Goal: Information Seeking & Learning: Learn about a topic

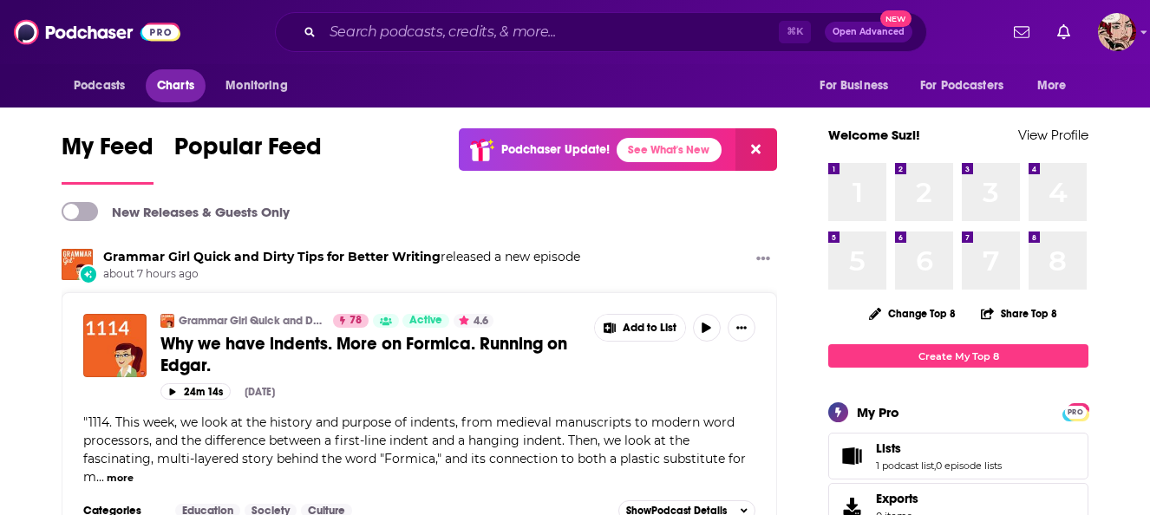
click at [175, 90] on span "Charts" at bounding box center [175, 86] width 37 height 24
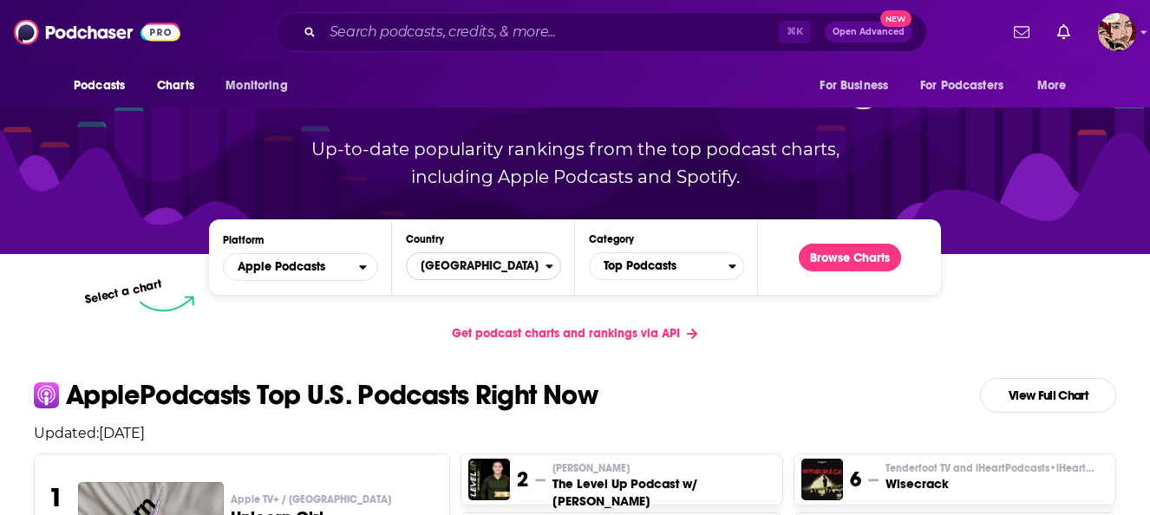
click at [489, 263] on span "[GEOGRAPHIC_DATA]" at bounding box center [476, 265] width 139 height 29
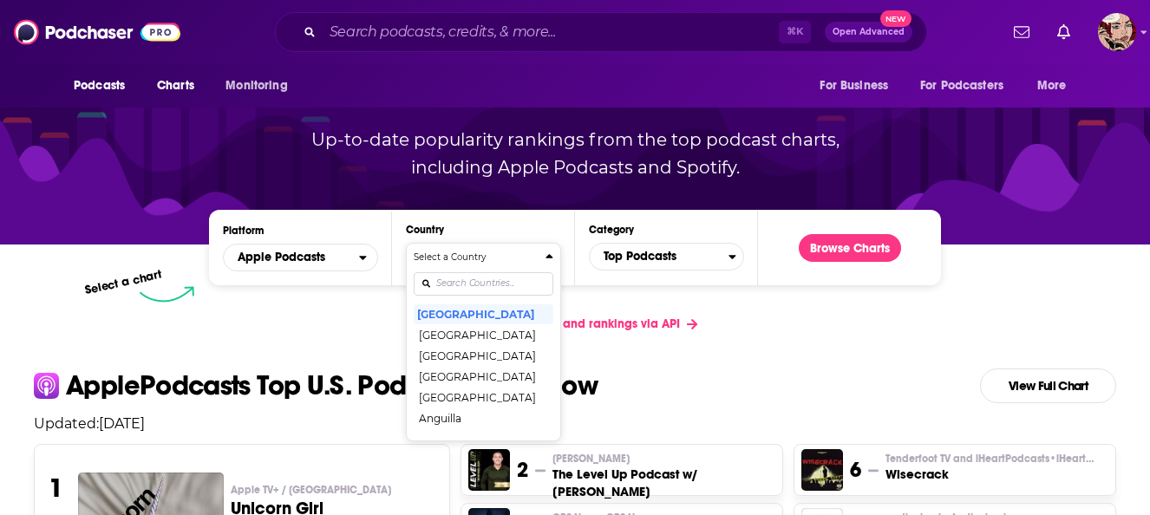
scroll to position [156, 0]
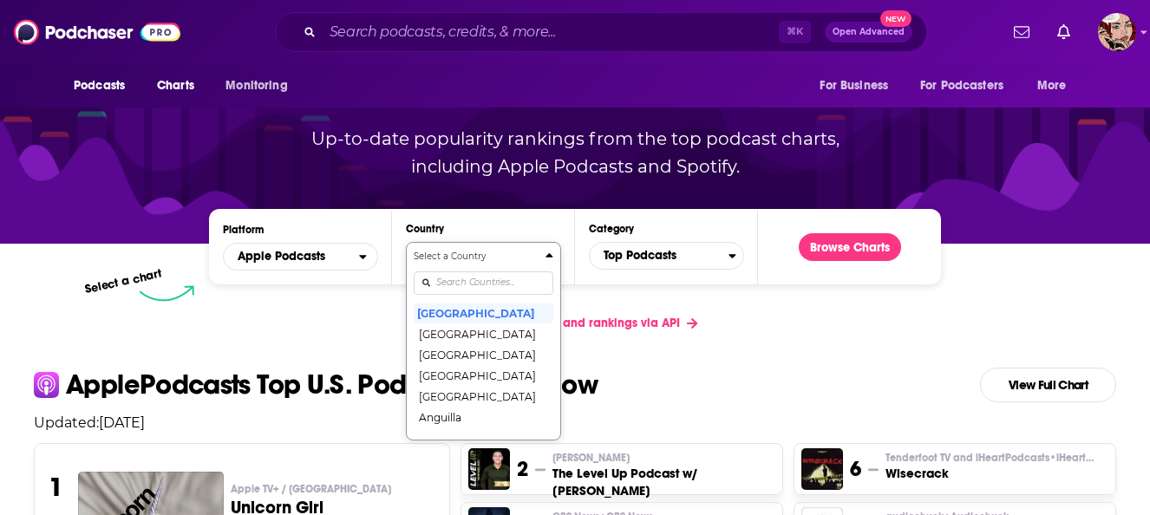
click at [479, 284] on div "Select a Country [GEOGRAPHIC_DATA] [GEOGRAPHIC_DATA] [GEOGRAPHIC_DATA] [GEOGRAP…" at bounding box center [484, 341] width 140 height 183
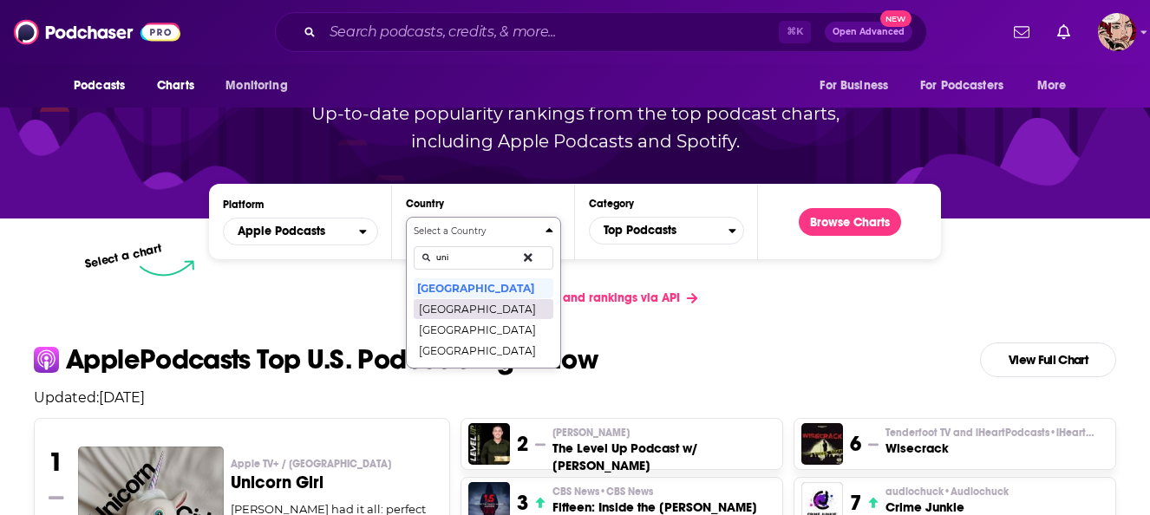
type input "uni"
click at [473, 312] on button "[GEOGRAPHIC_DATA]" at bounding box center [484, 308] width 140 height 21
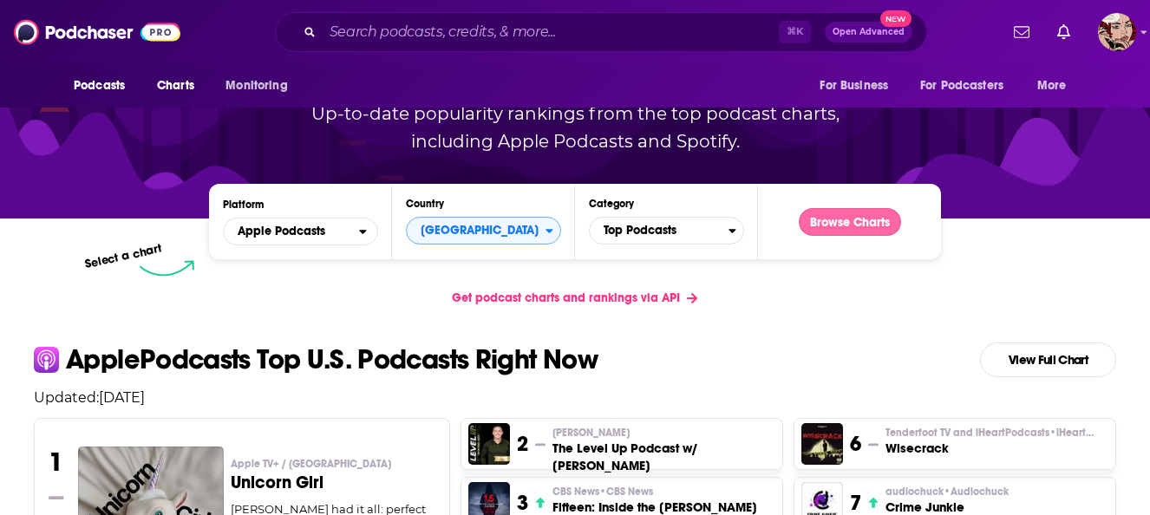
click at [820, 228] on button "Browse Charts" at bounding box center [850, 222] width 102 height 28
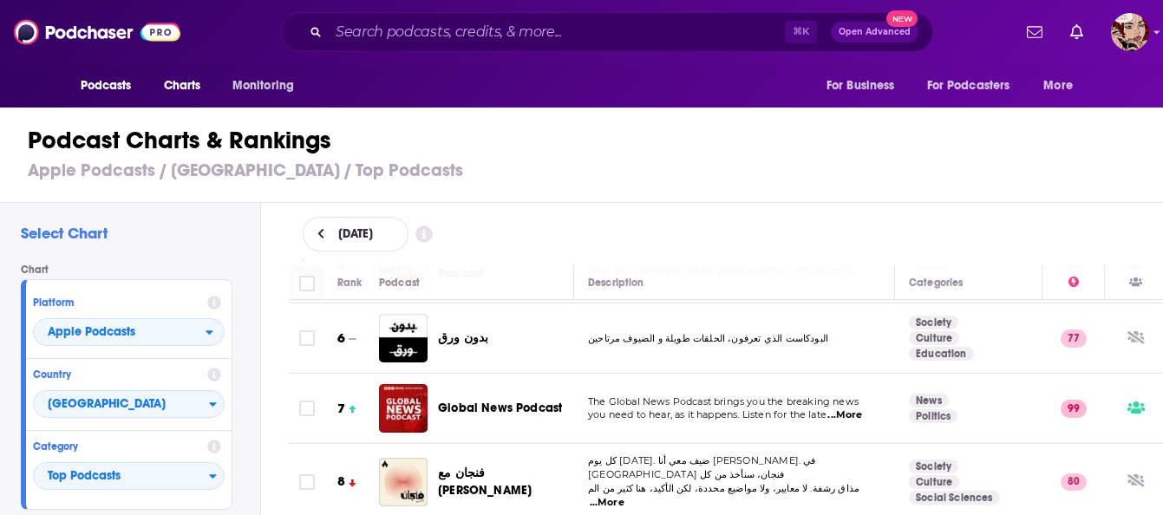
scroll to position [369, 0]
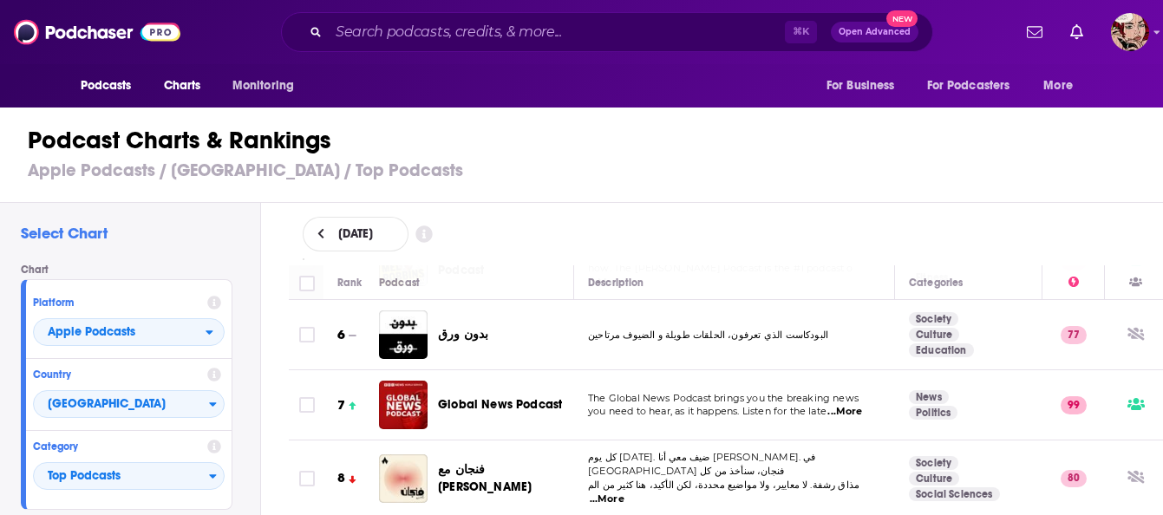
click at [538, 229] on div "September 9, 2025" at bounding box center [726, 234] width 847 height 35
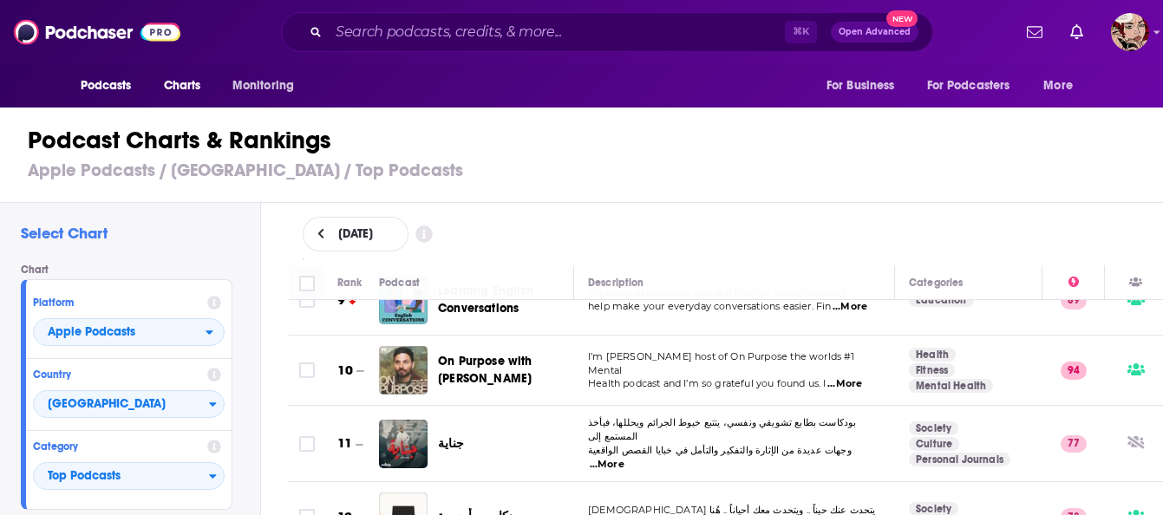
scroll to position [626, 0]
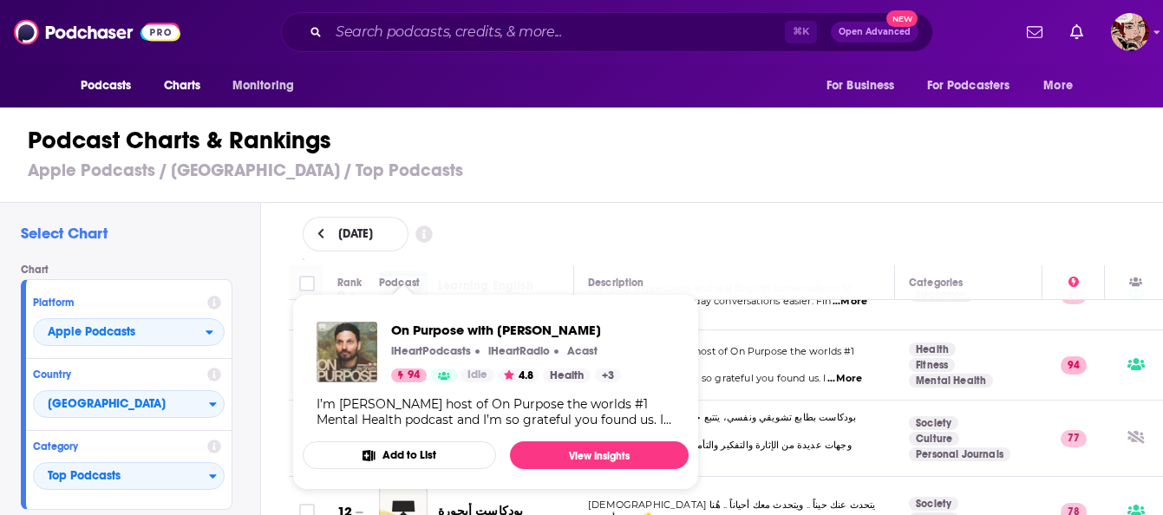
click at [560, 217] on div "September 9, 2025" at bounding box center [726, 234] width 847 height 35
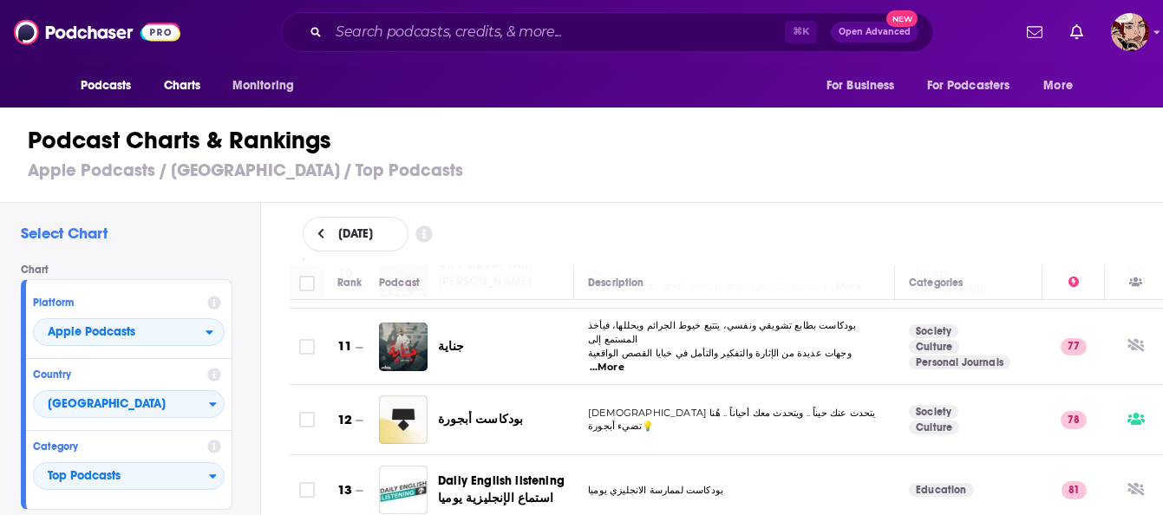
scroll to position [720, 0]
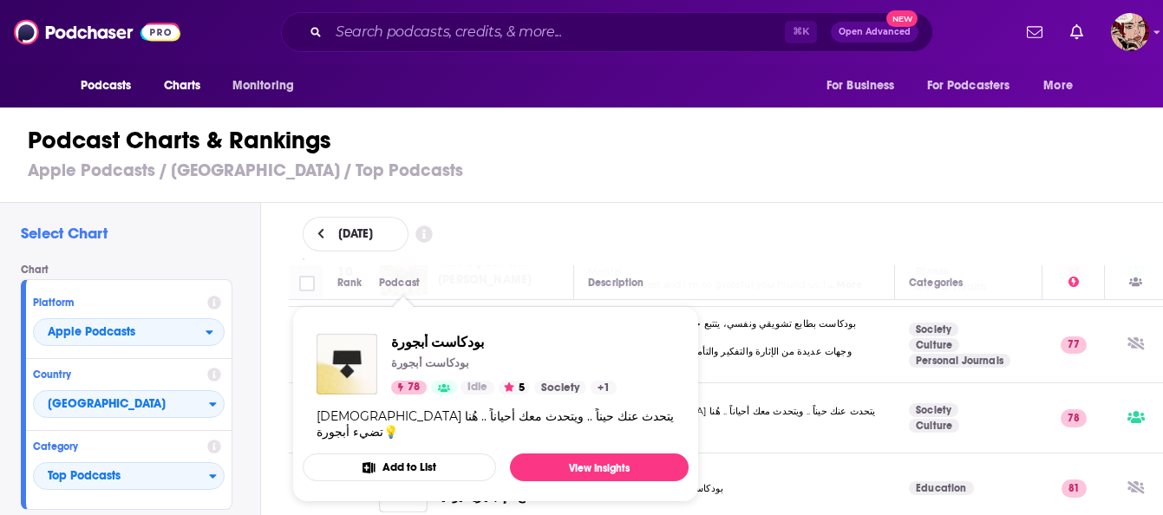
click at [562, 226] on div "September 9, 2025" at bounding box center [726, 234] width 847 height 35
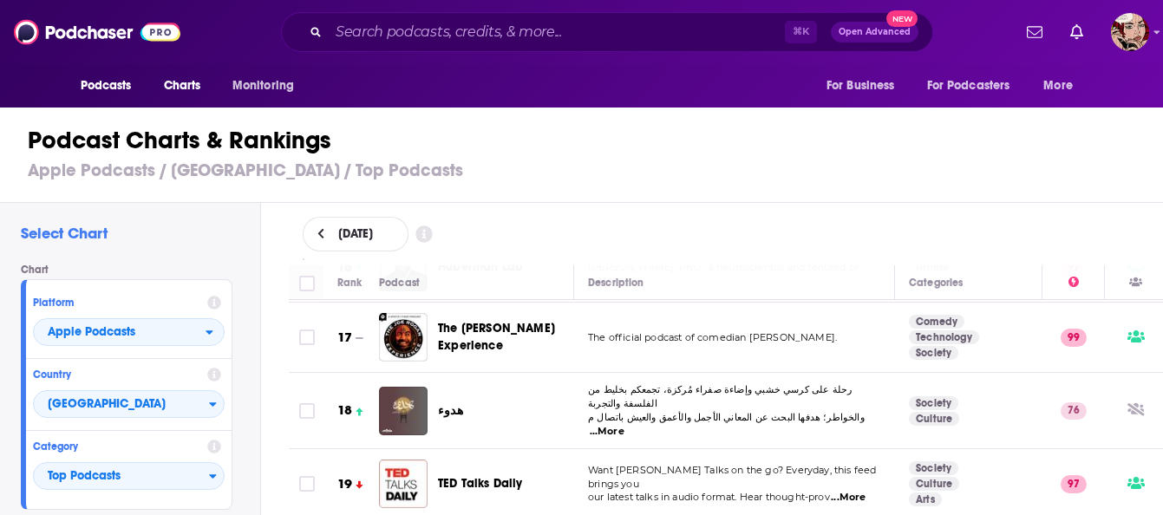
scroll to position [1159, 0]
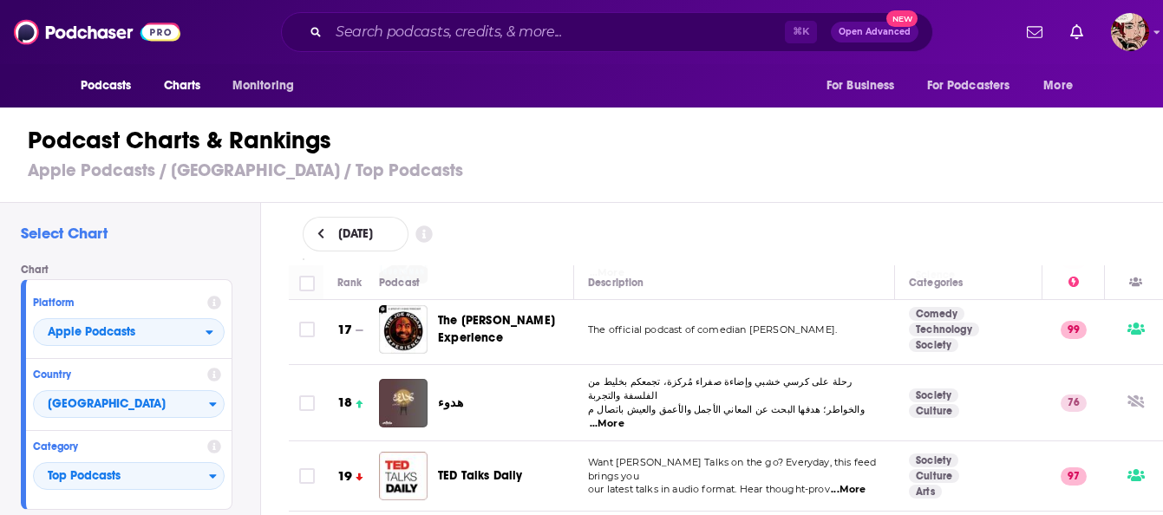
click at [567, 232] on div "[DATE]" at bounding box center [726, 234] width 847 height 35
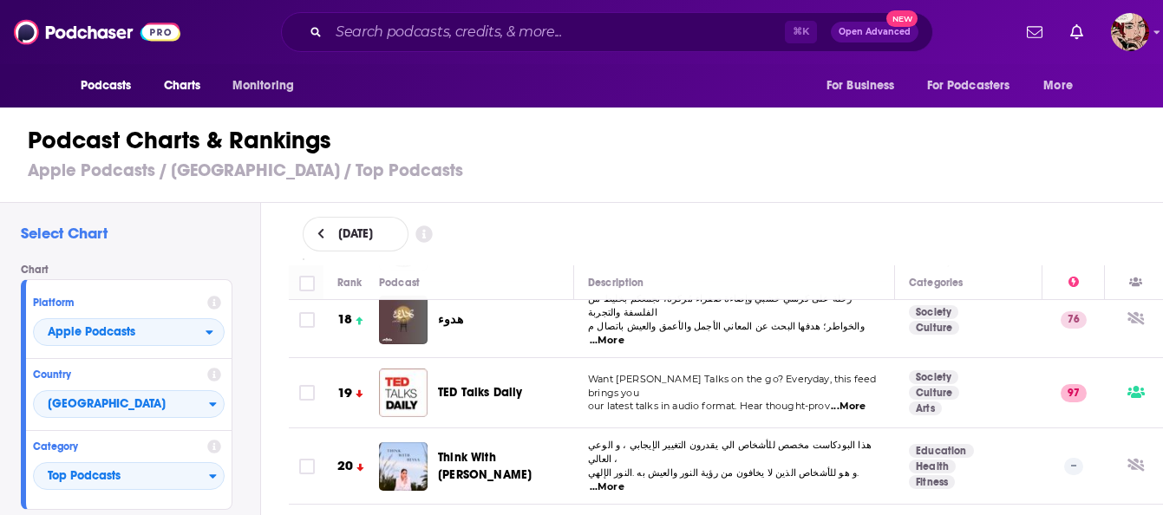
scroll to position [1247, 0]
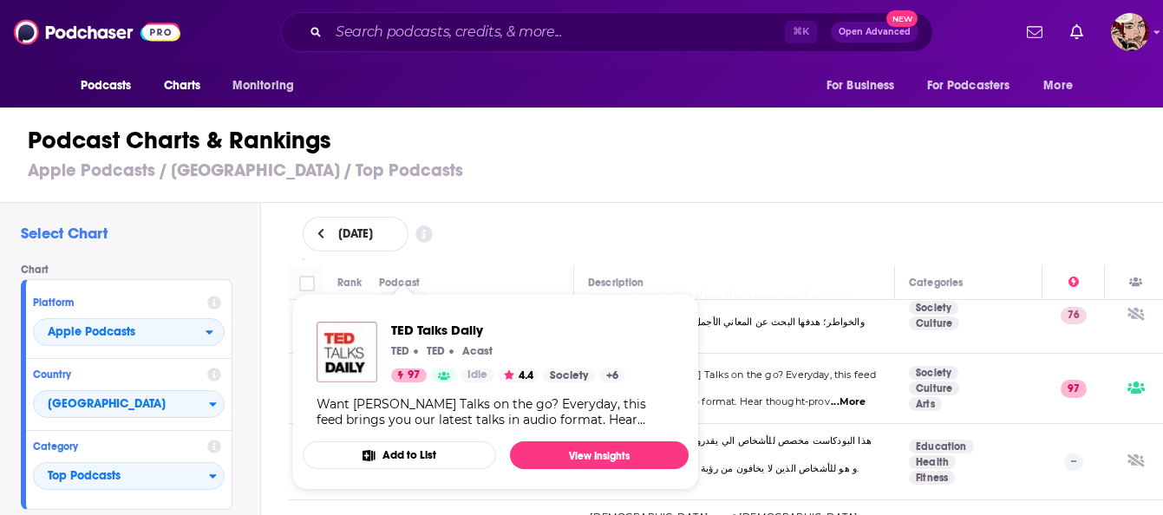
click at [542, 245] on div "September 9, 2025" at bounding box center [726, 234] width 847 height 35
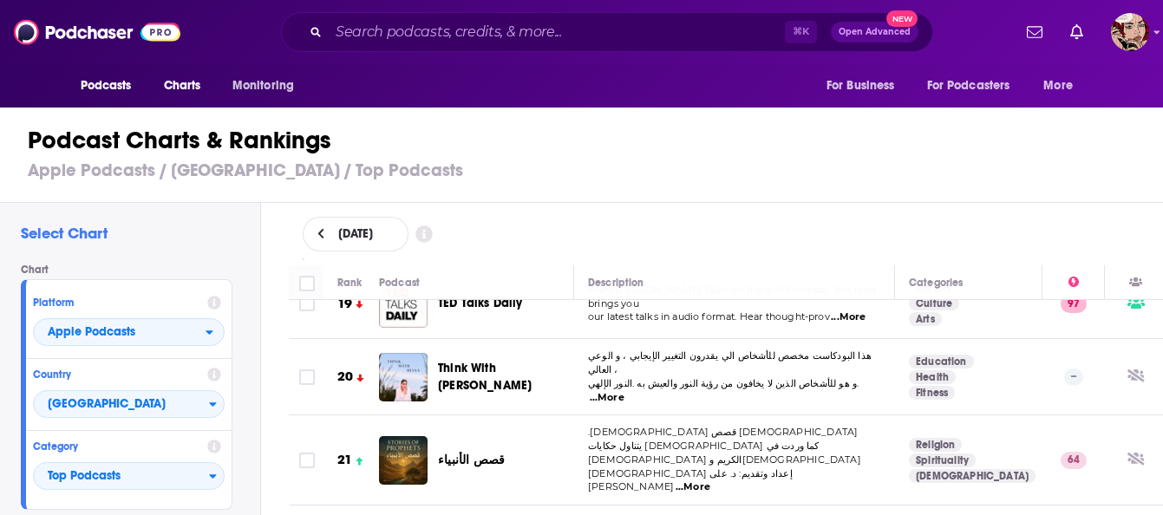
scroll to position [1333, 0]
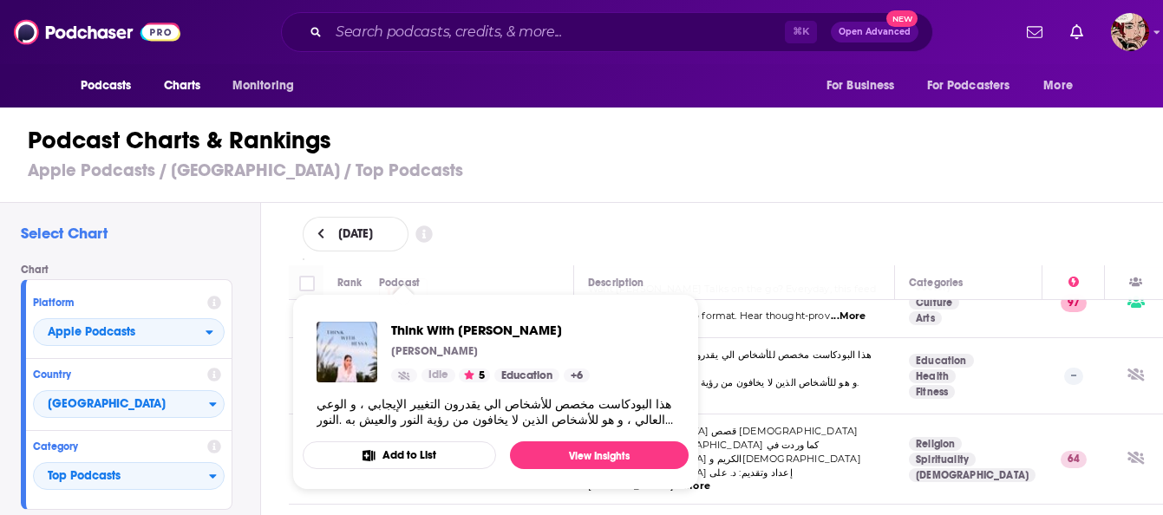
click at [600, 220] on div "September 9, 2025" at bounding box center [726, 234] width 847 height 35
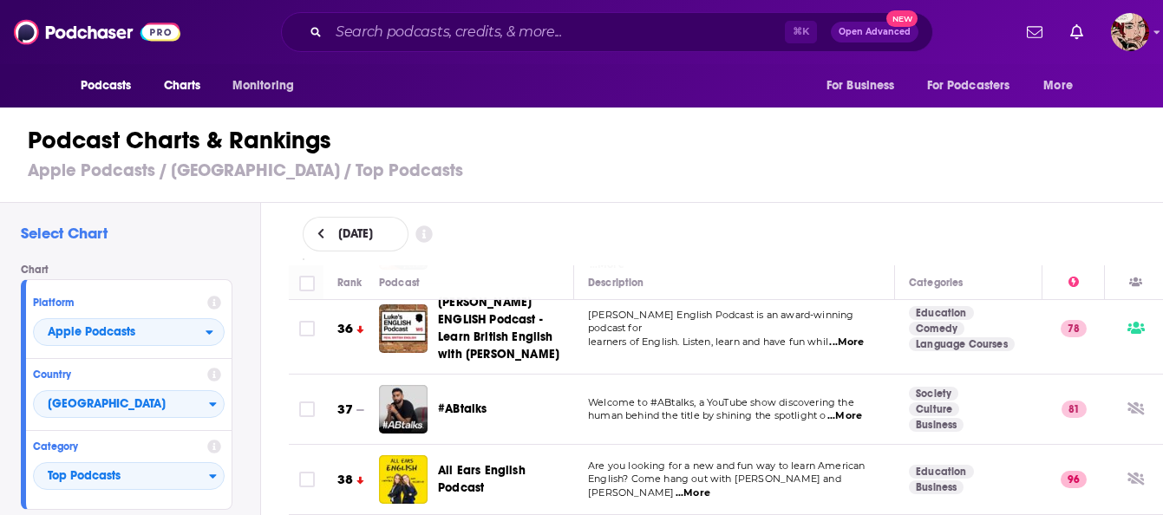
scroll to position [2564, 0]
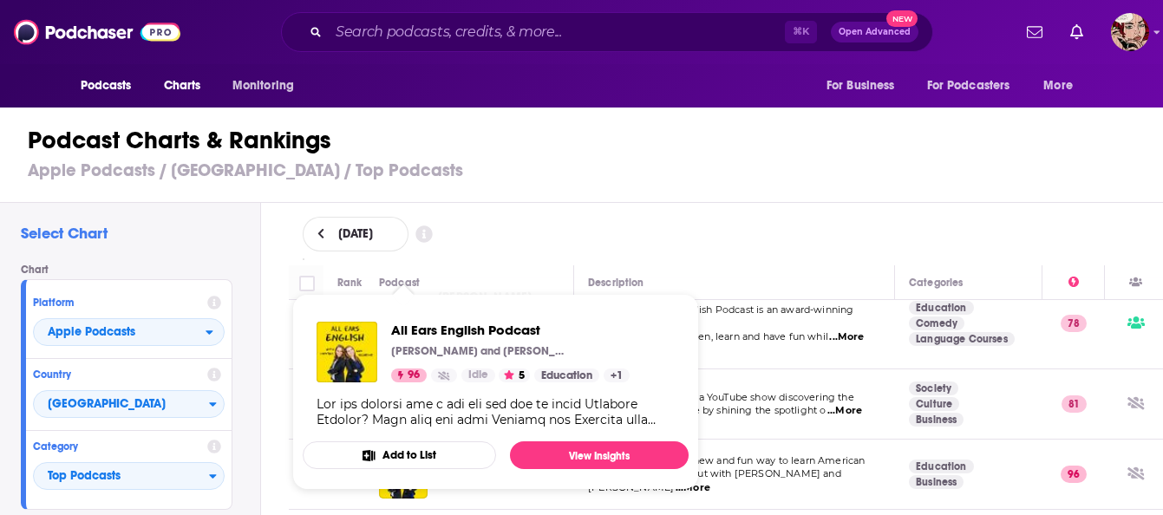
click at [616, 225] on div "September 9, 2025" at bounding box center [726, 234] width 847 height 35
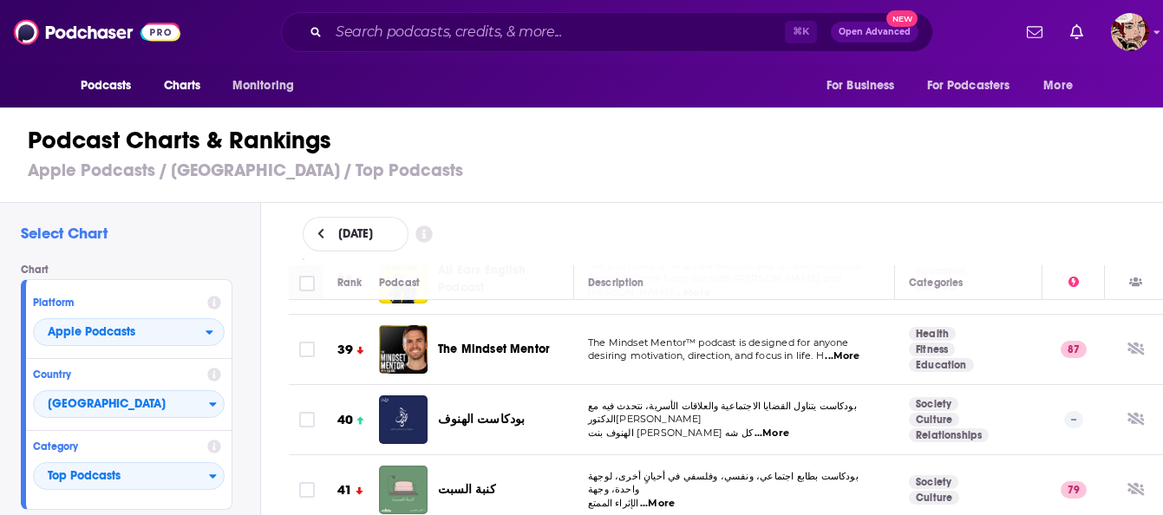
scroll to position [2762, 0]
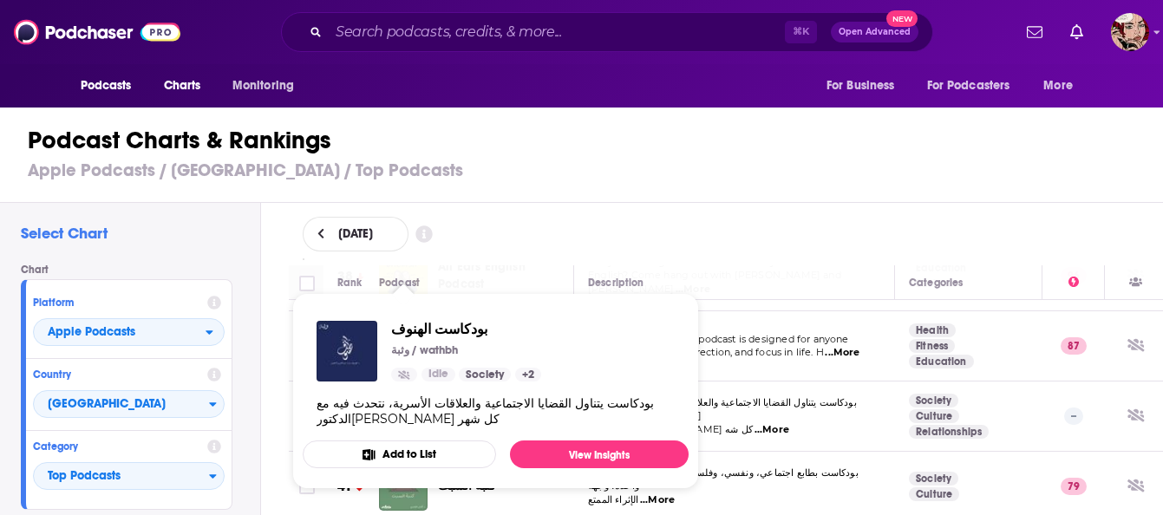
click at [571, 229] on div "September 9, 2025" at bounding box center [726, 234] width 847 height 35
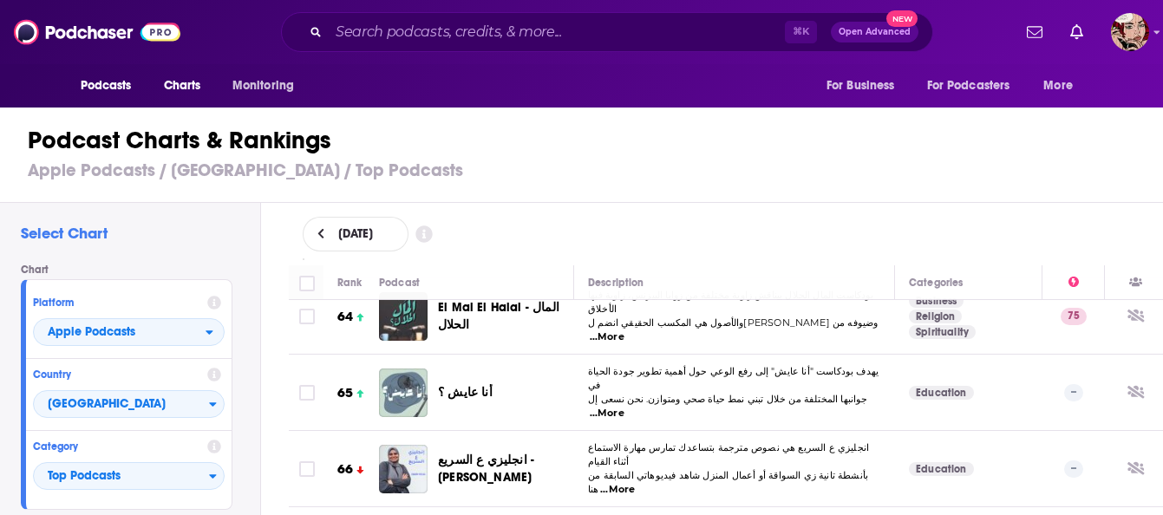
scroll to position [4640, 0]
click at [539, 235] on div "September 9, 2025" at bounding box center [726, 234] width 847 height 35
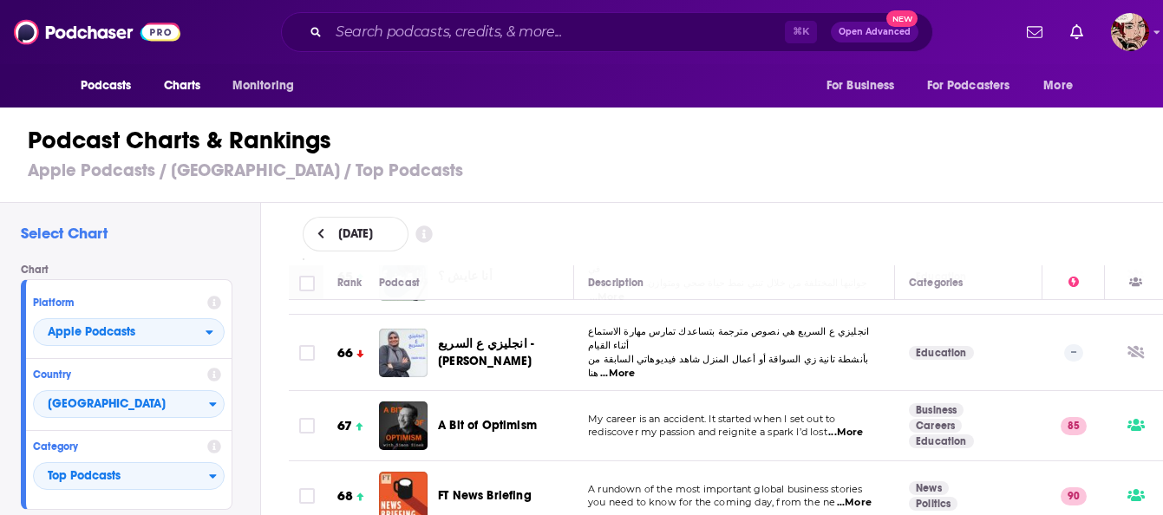
scroll to position [4759, 0]
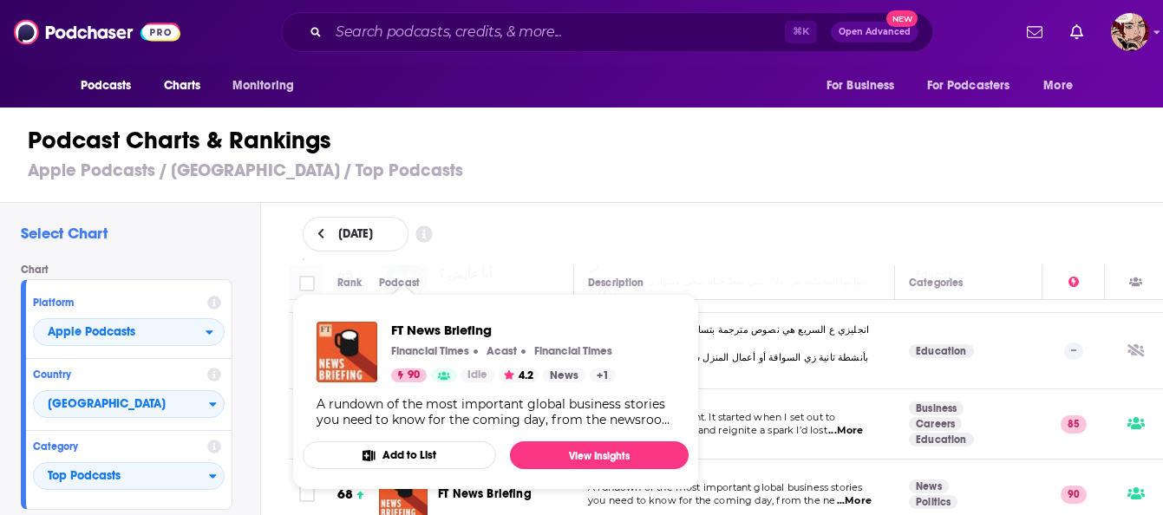
click at [271, 342] on div "Select Chart Chart Platform Apple Podcasts Country United Arab Emirates Categor…" at bounding box center [588, 408] width 1177 height 410
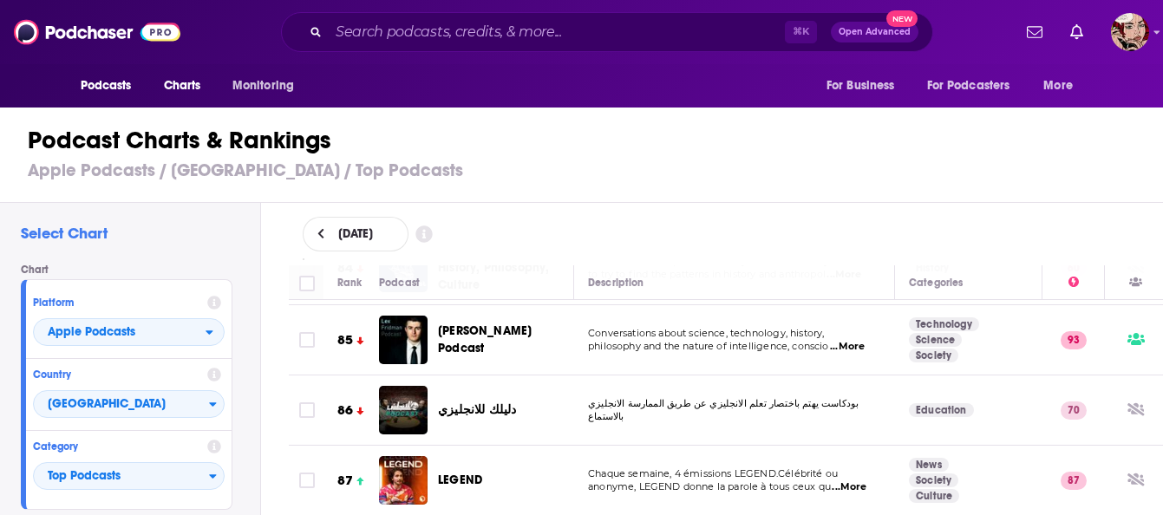
scroll to position [6156, 0]
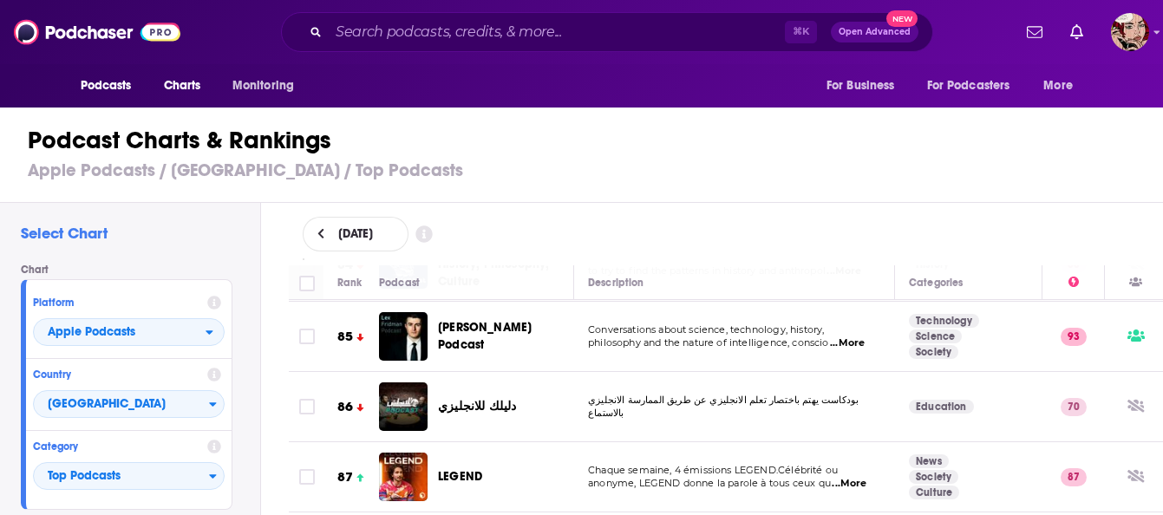
click at [544, 234] on div "September 9, 2025" at bounding box center [726, 234] width 847 height 35
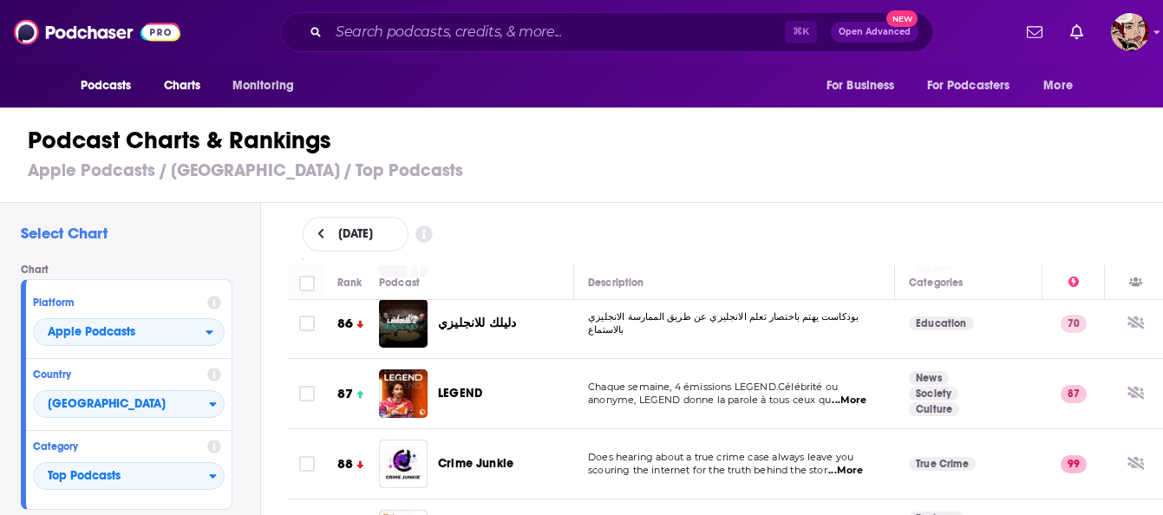
scroll to position [6247, 0]
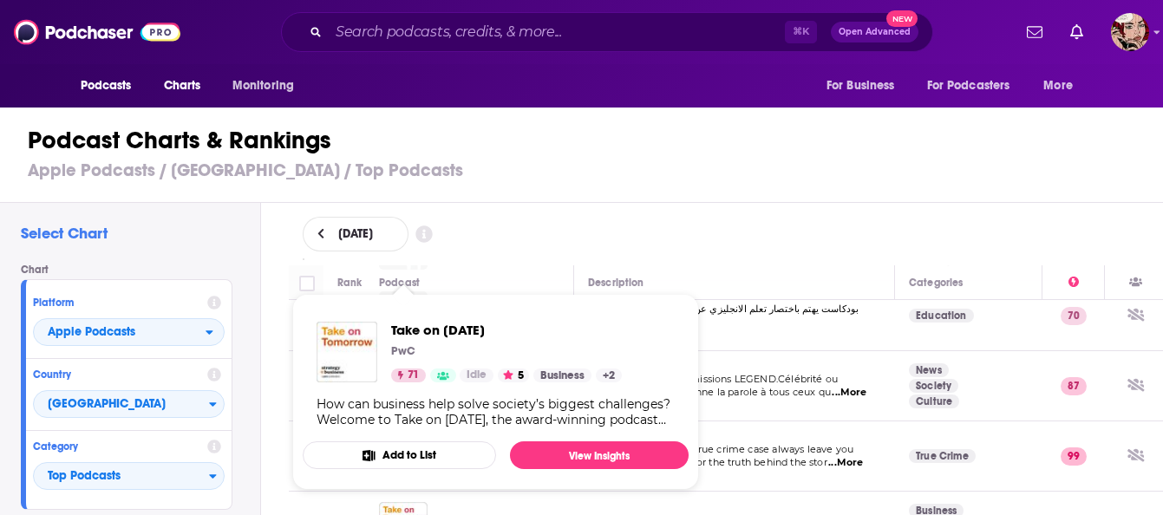
click at [584, 230] on div "September 9, 2025" at bounding box center [726, 234] width 847 height 35
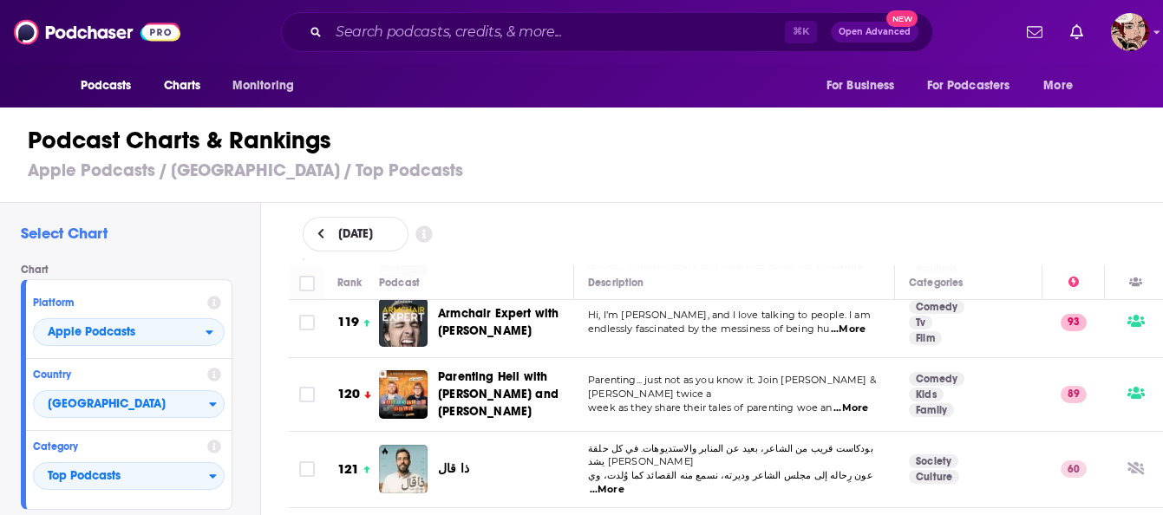
scroll to position [8751, 0]
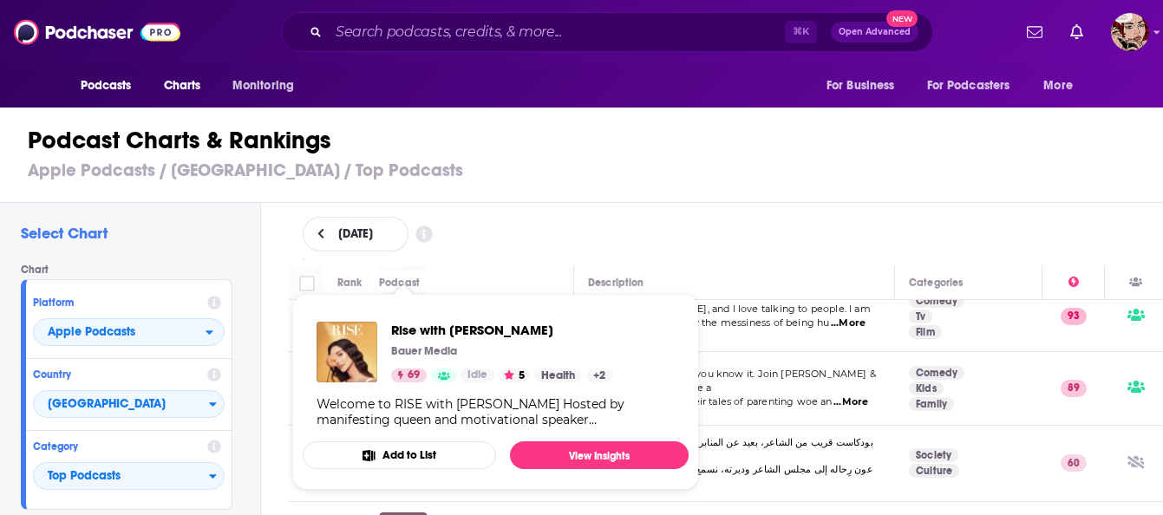
click at [540, 236] on div "September 9, 2025" at bounding box center [726, 234] width 847 height 35
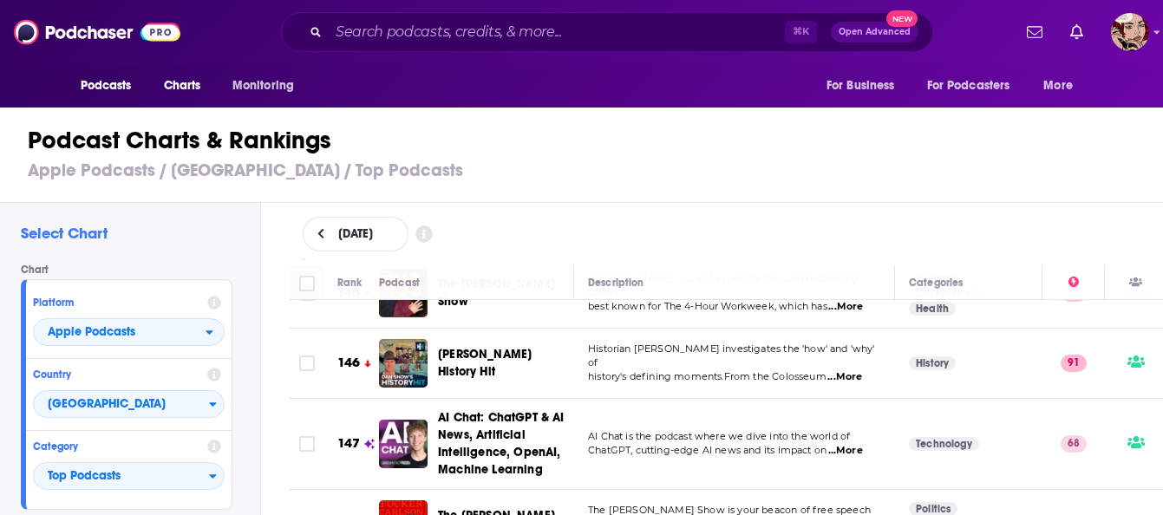
scroll to position [10652, 0]
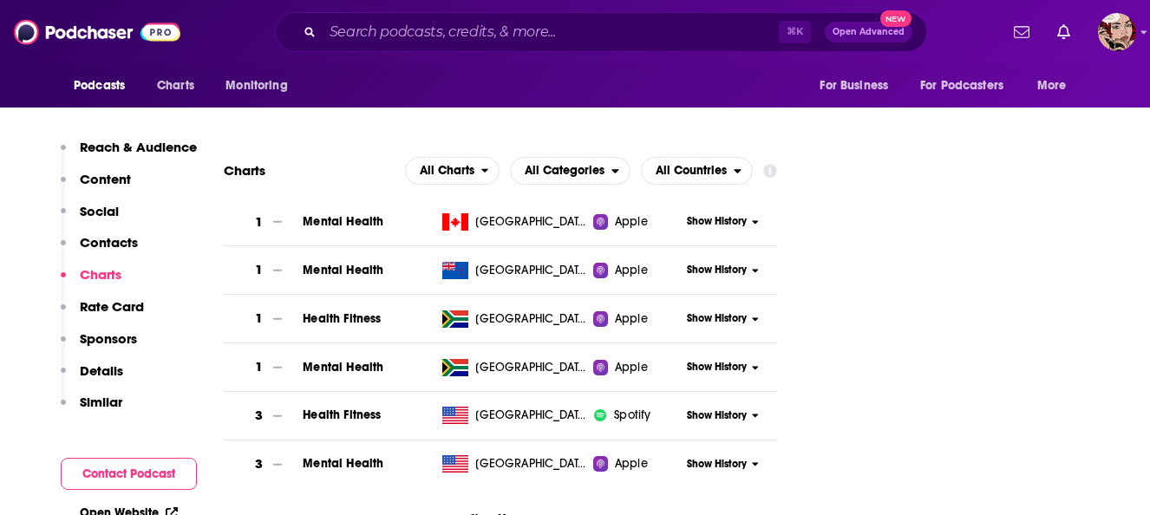
scroll to position [2175, 0]
click at [493, 501] on button "Show More" at bounding box center [500, 517] width 553 height 32
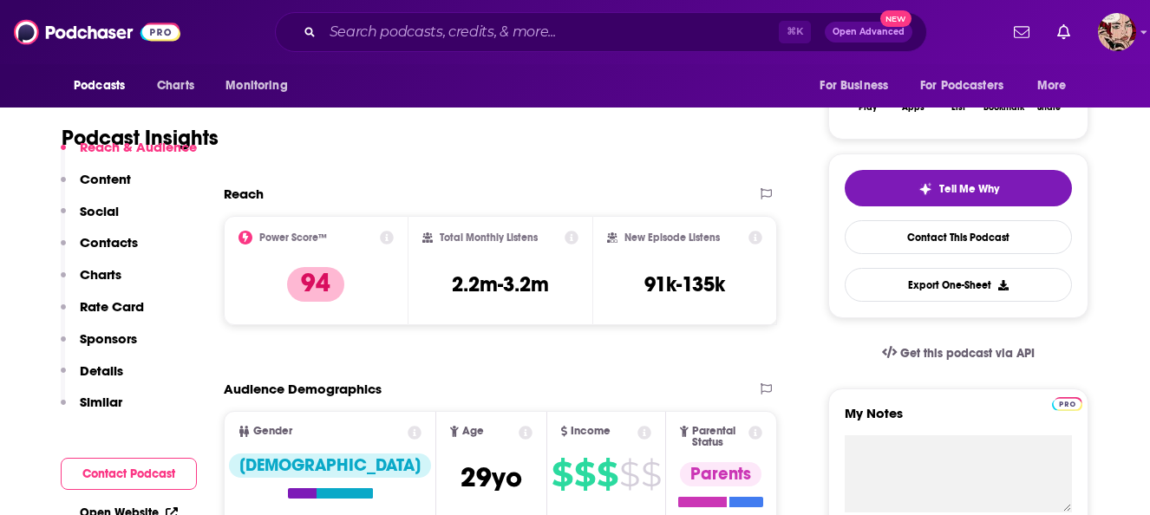
scroll to position [351, 0]
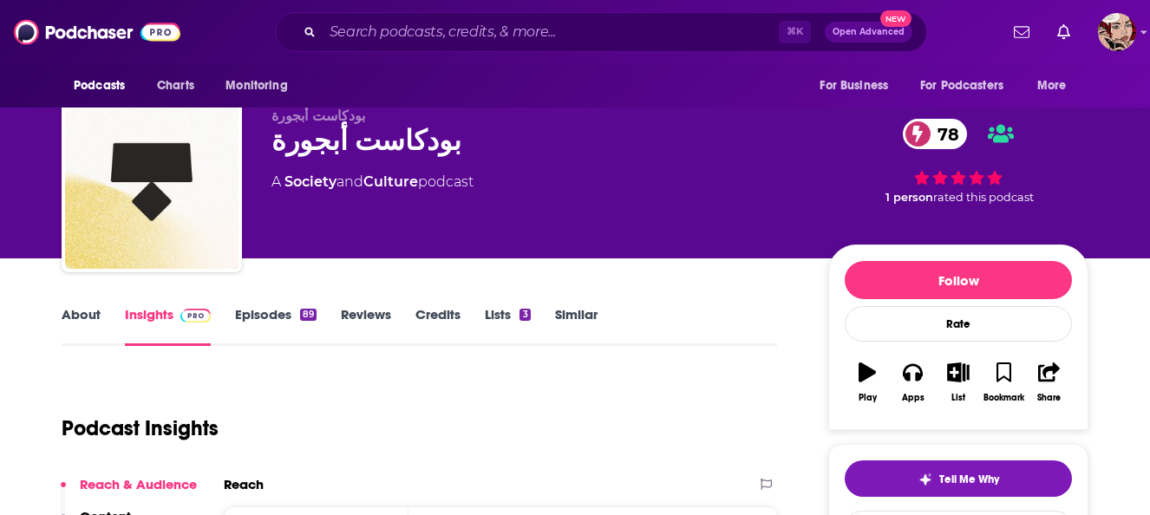
scroll to position [23, 0]
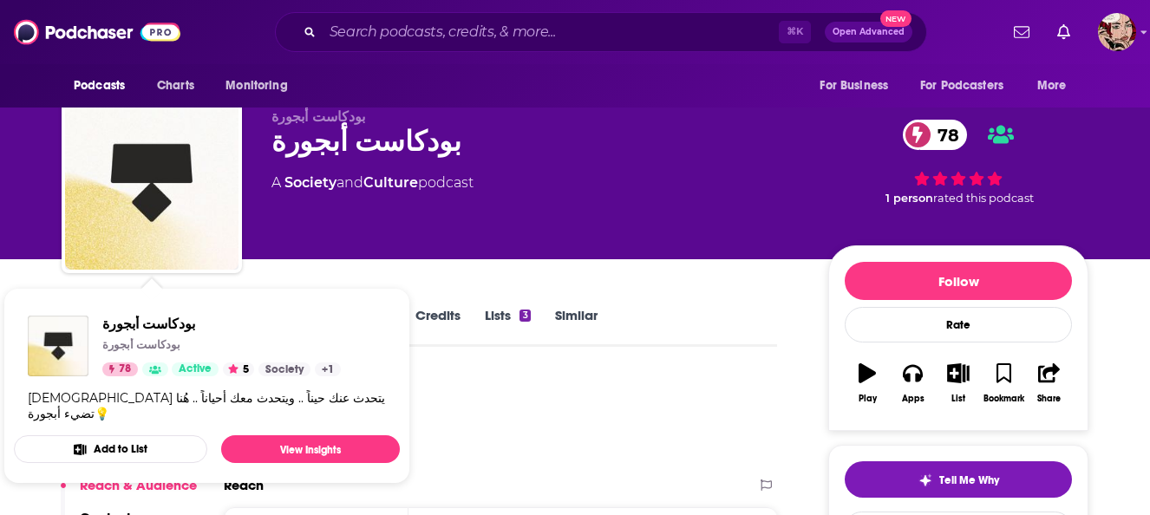
click at [484, 396] on div "Podcast Insights" at bounding box center [412, 419] width 701 height 88
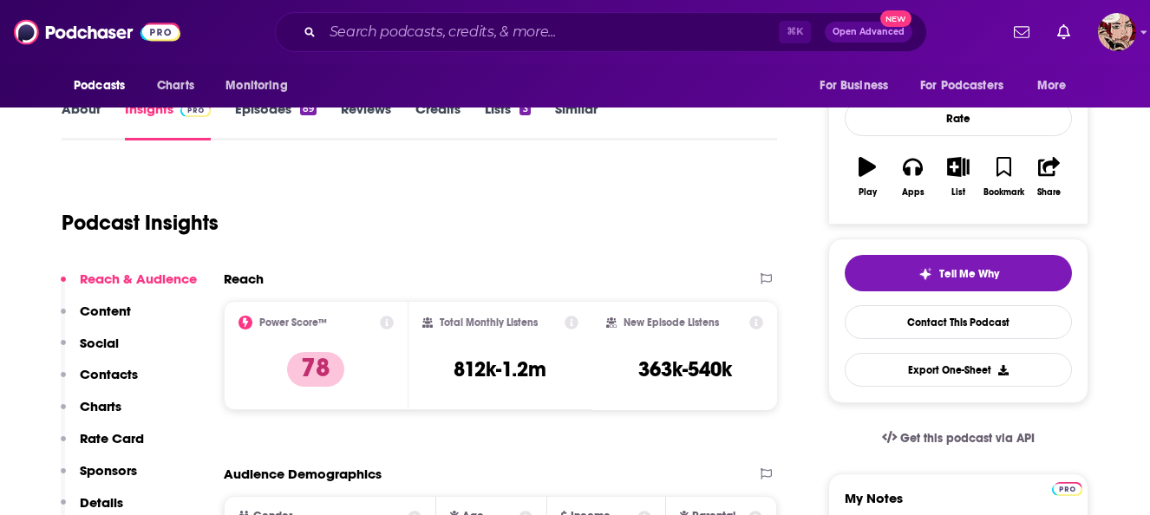
scroll to position [223, 0]
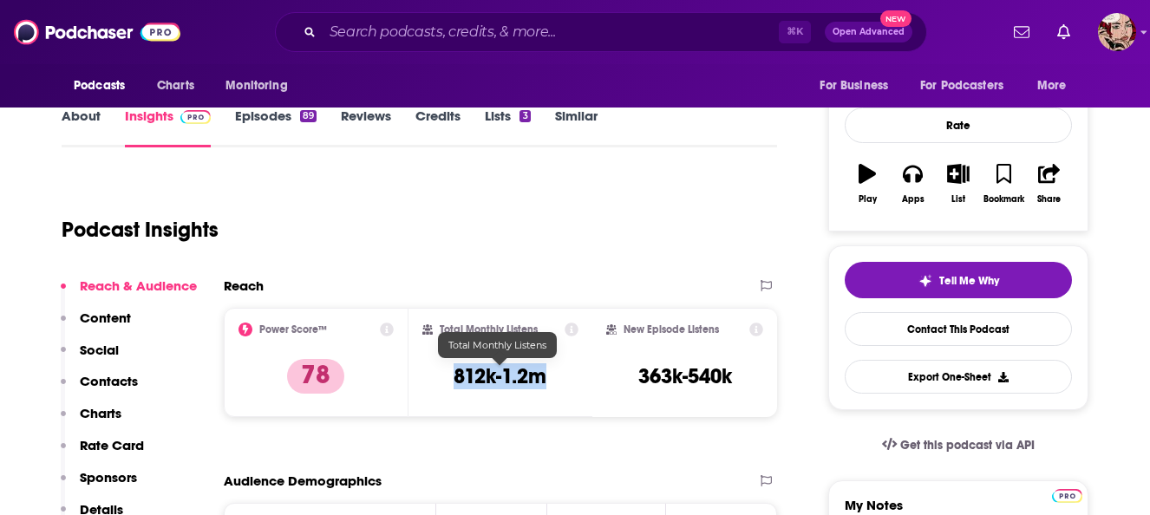
drag, startPoint x: 546, startPoint y: 377, endPoint x: 451, endPoint y: 375, distance: 95.4
click at [451, 375] on div "Total Monthly Listens 812k-1.2m" at bounding box center [500, 363] width 157 height 80
copy h3 "812k-1.2m"
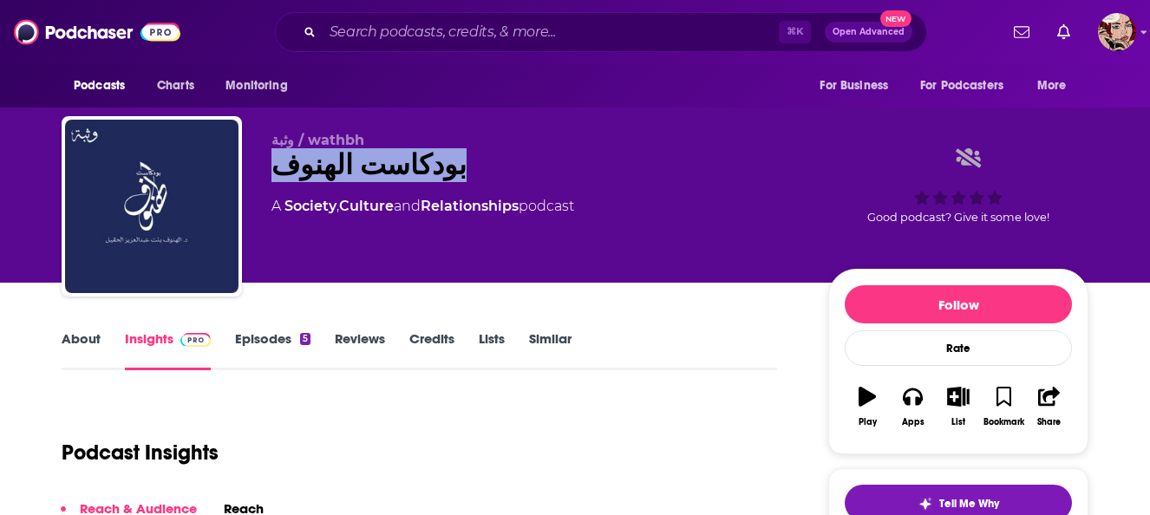
drag, startPoint x: 424, startPoint y: 172, endPoint x: 276, endPoint y: 162, distance: 148.6
click at [276, 162] on div "بودكاست الهنوف" at bounding box center [535, 165] width 529 height 34
copy h2 "بودكاست الهنوف"
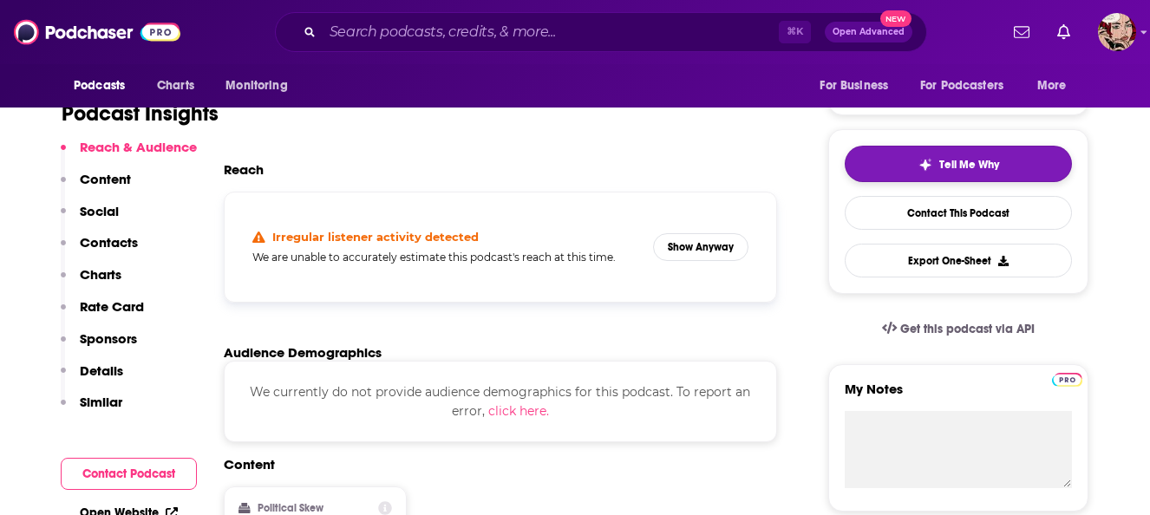
scroll to position [343, 0]
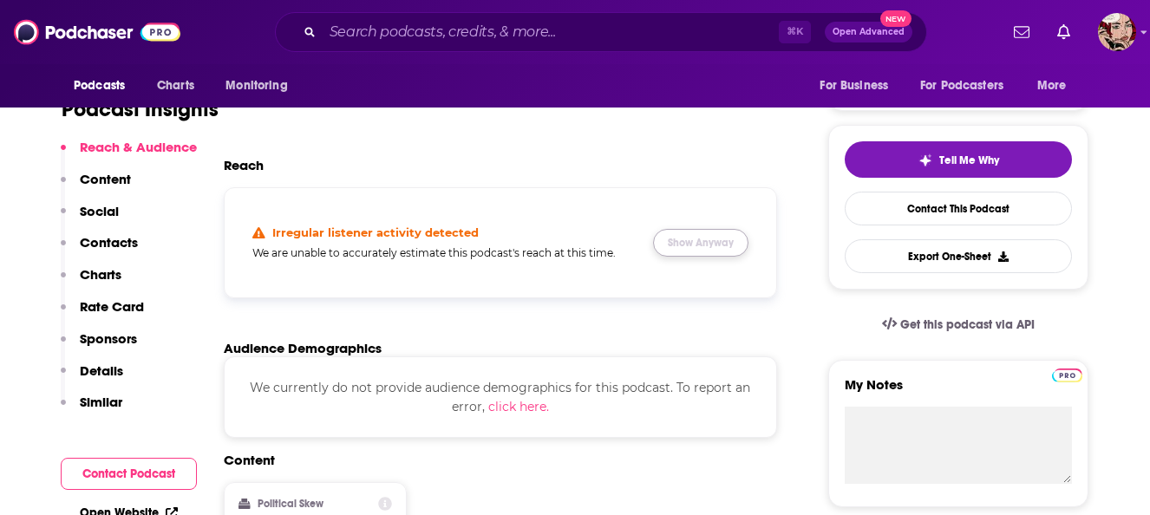
click at [694, 254] on button "Show Anyway" at bounding box center [700, 243] width 95 height 28
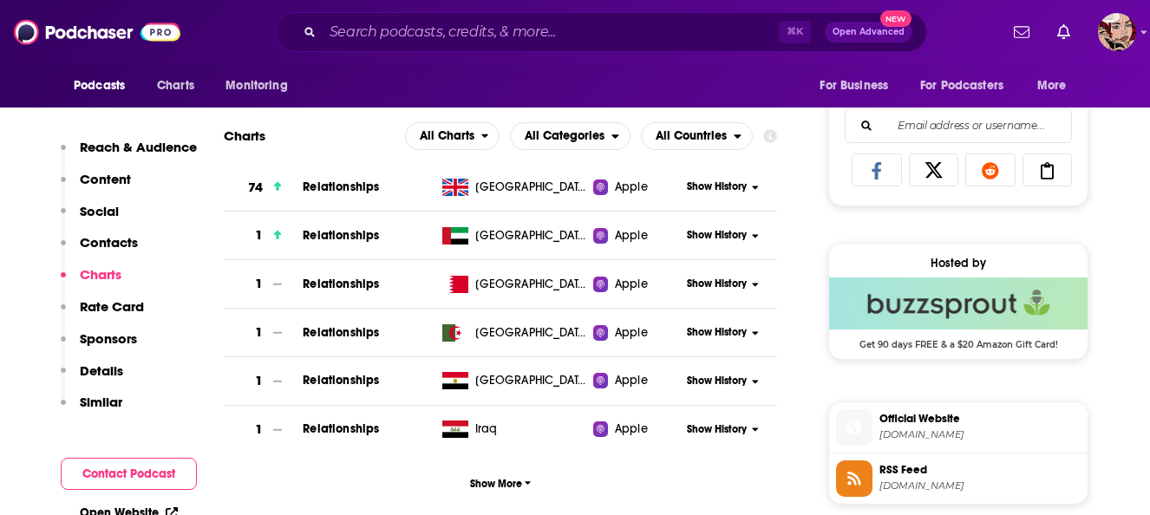
scroll to position [1091, 0]
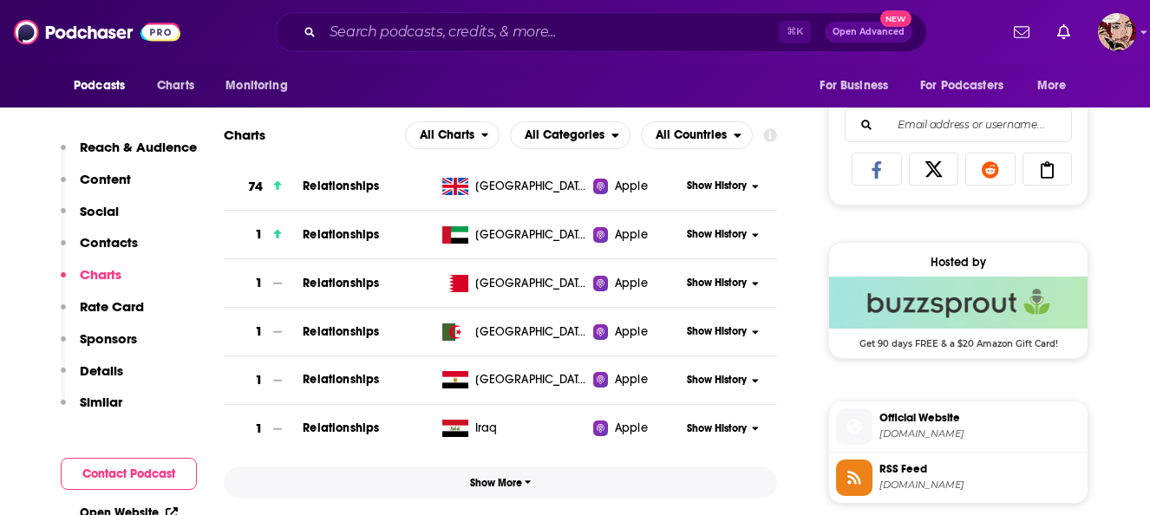
click at [496, 486] on span "Show More" at bounding box center [501, 483] width 62 height 12
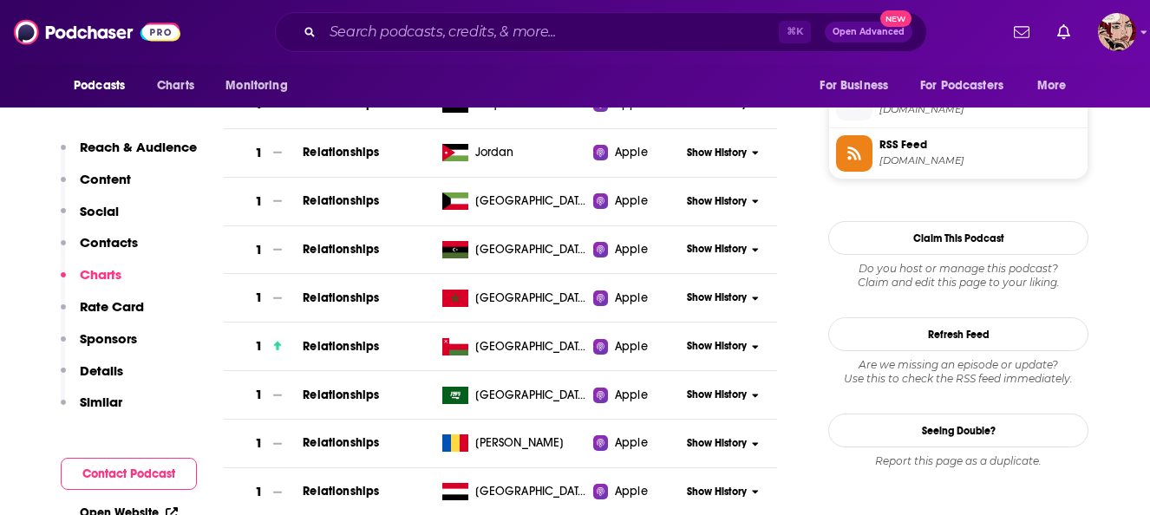
scroll to position [1417, 0]
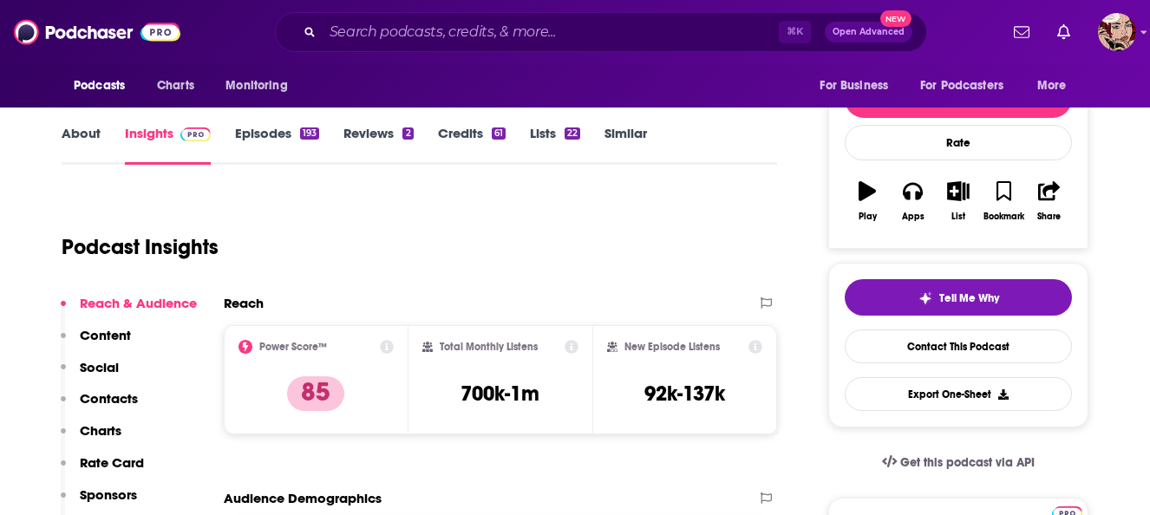
scroll to position [229, 0]
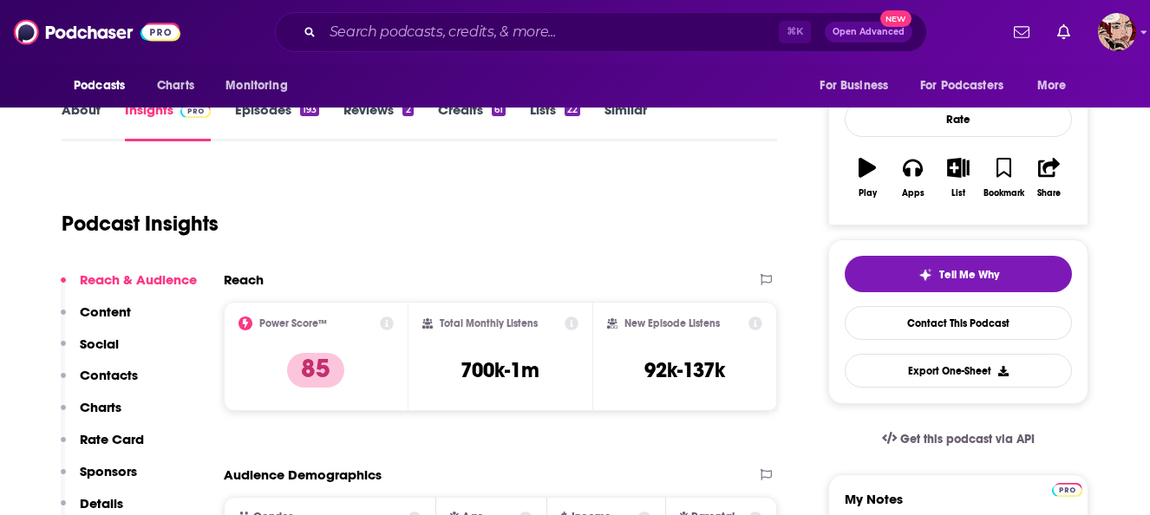
click at [501, 368] on h3 "700k-1m" at bounding box center [499, 370] width 79 height 26
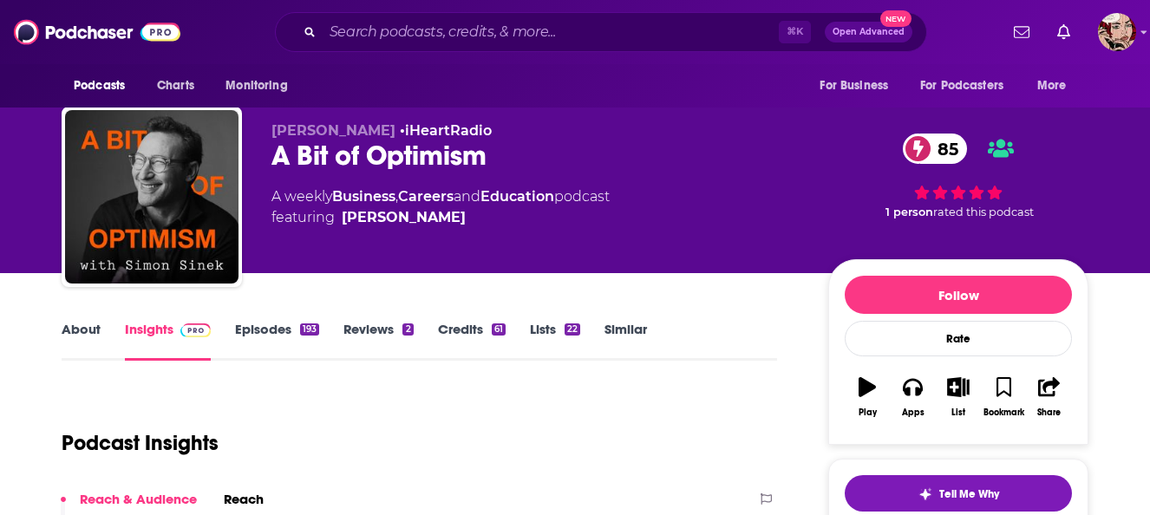
scroll to position [0, 0]
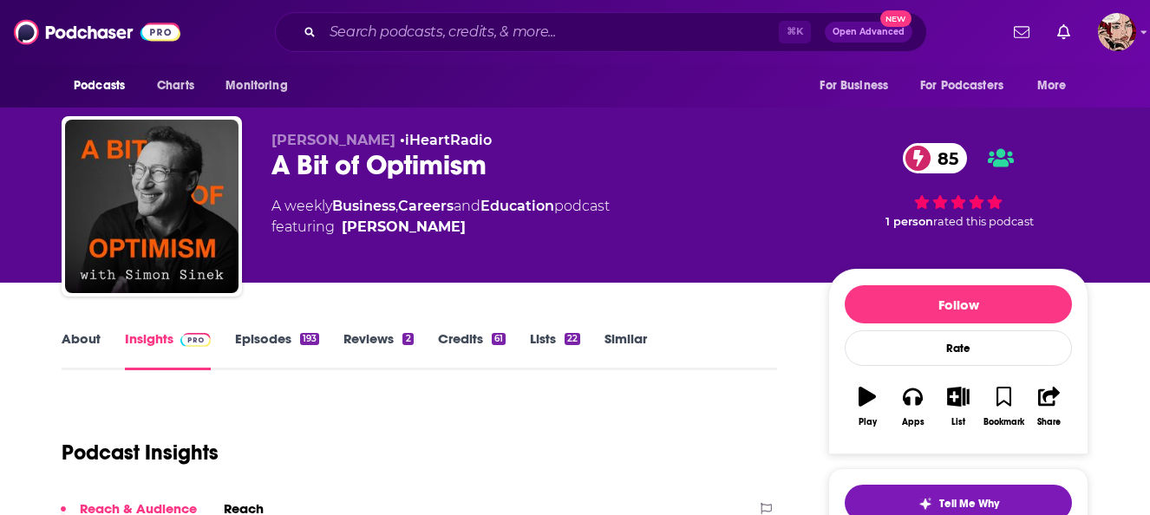
click at [251, 332] on link "Episodes 193" at bounding box center [277, 350] width 84 height 40
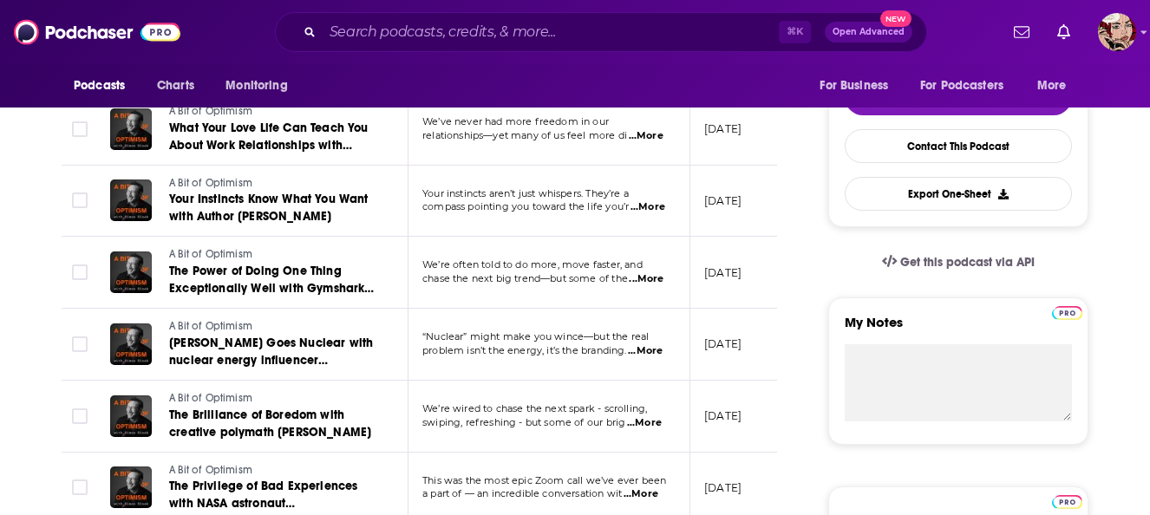
scroll to position [408, 0]
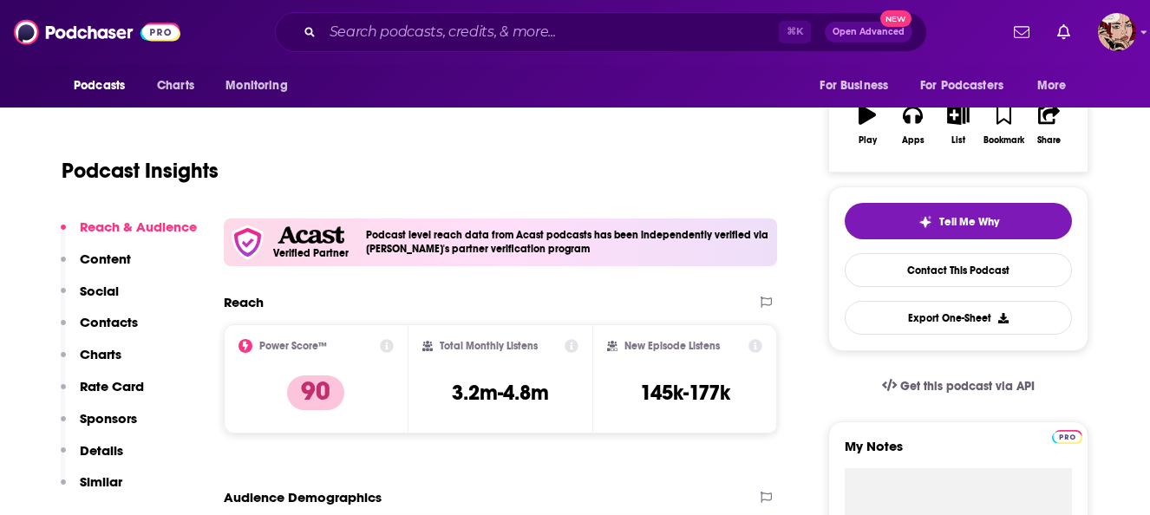
scroll to position [288, 0]
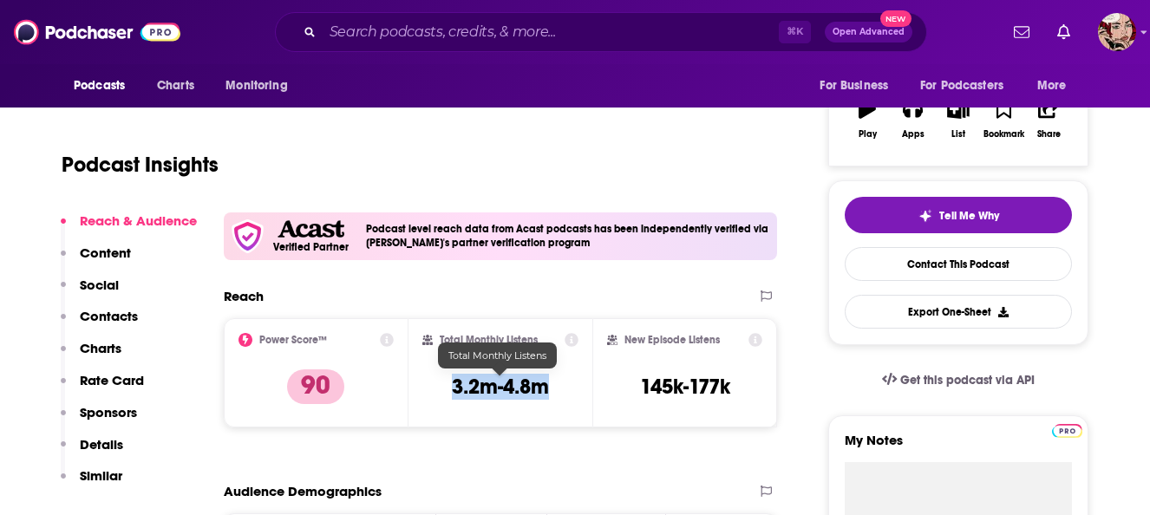
drag, startPoint x: 547, startPoint y: 388, endPoint x: 453, endPoint y: 388, distance: 94.5
click at [453, 388] on h3 "3.2m-4.8m" at bounding box center [500, 387] width 97 height 26
copy h3 "3.2m-4.8m"
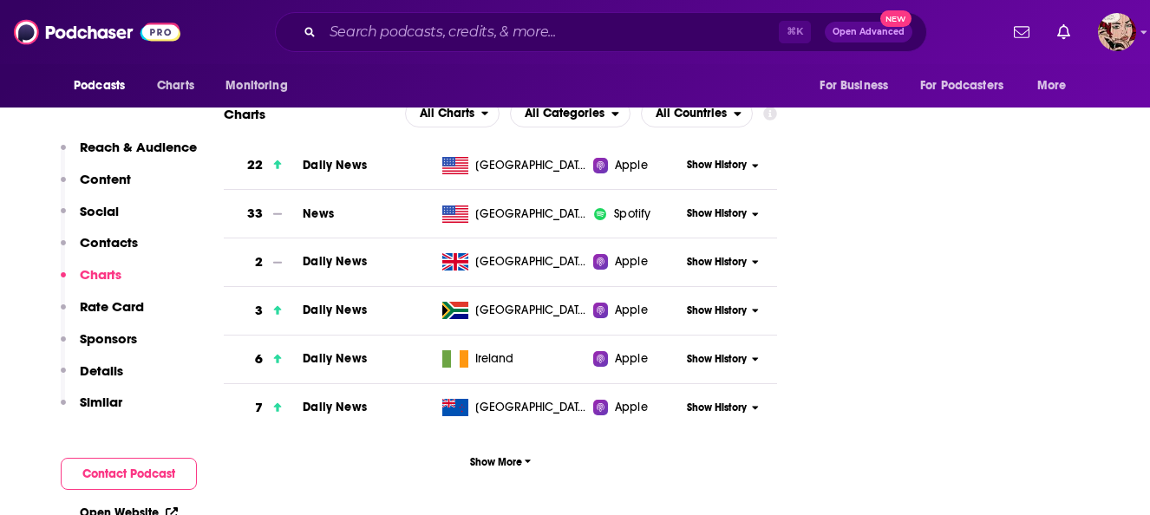
scroll to position [2416, 0]
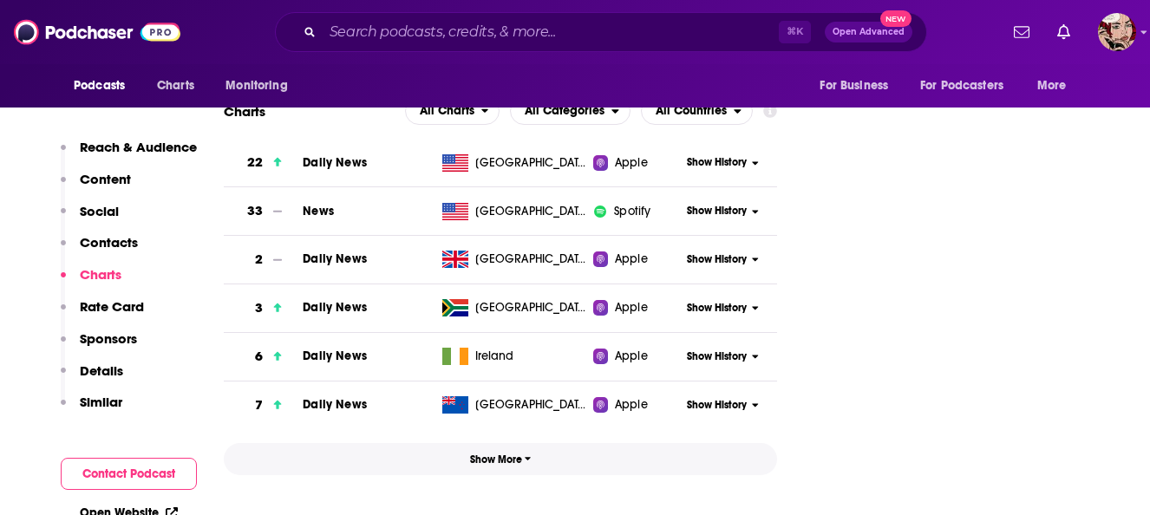
click at [493, 453] on span "Show More" at bounding box center [501, 459] width 62 height 12
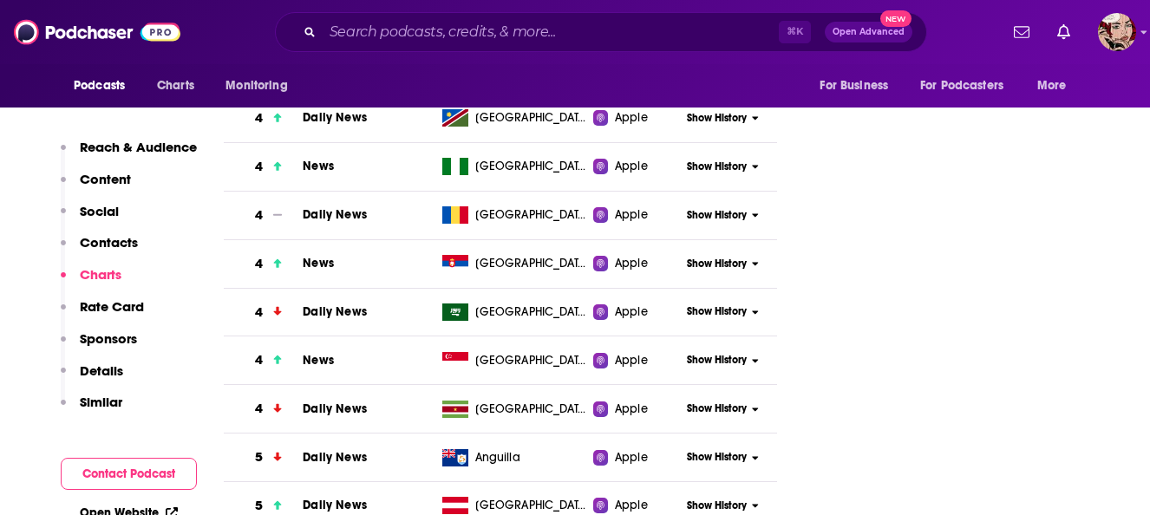
scroll to position [5279, 0]
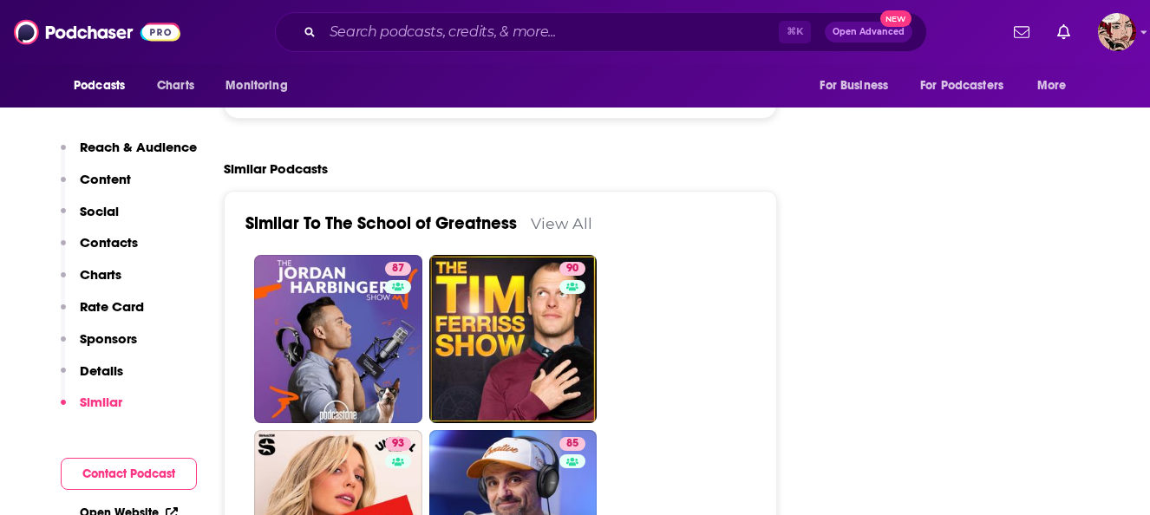
scroll to position [3978, 0]
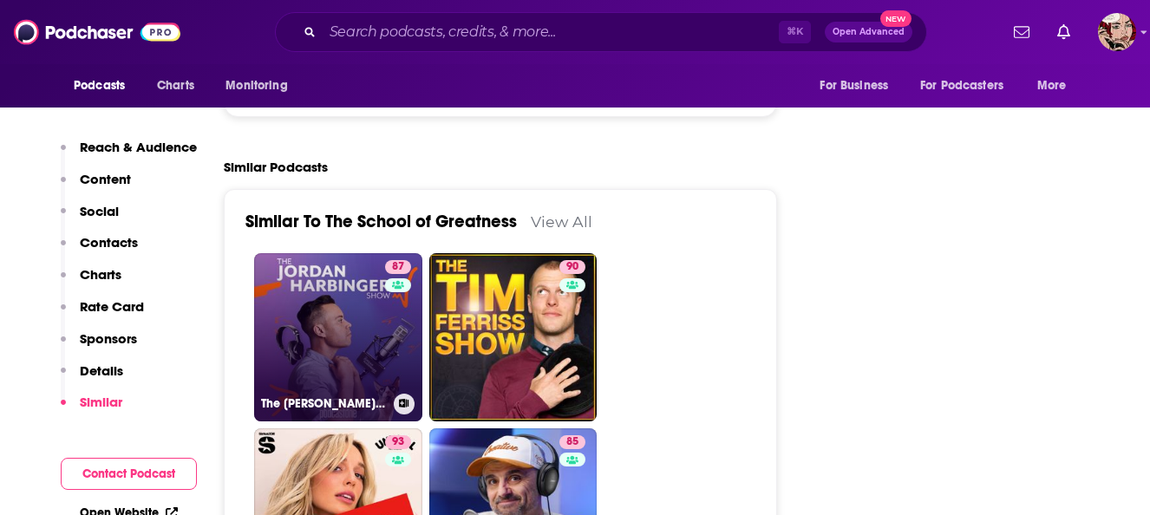
click at [320, 253] on link "87 The [PERSON_NAME] Show" at bounding box center [338, 337] width 168 height 168
type input "[URL][DOMAIN_NAME]"
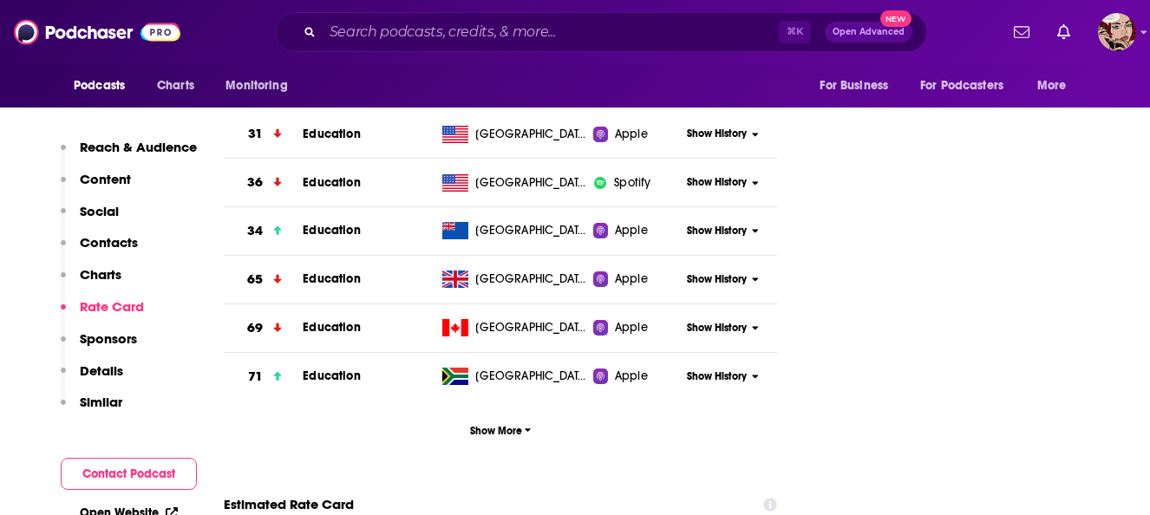
scroll to position [2454, 0]
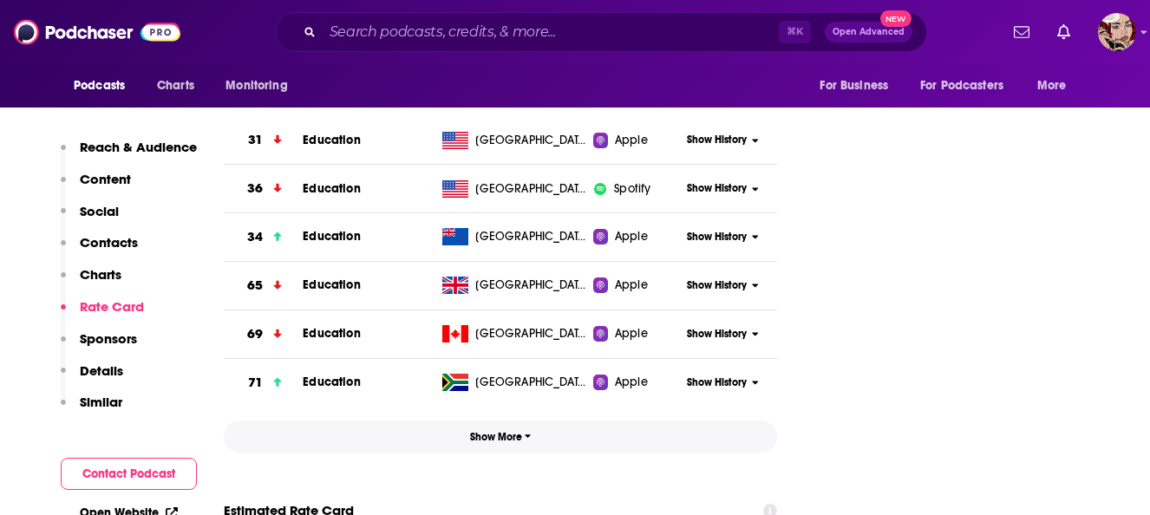
click at [513, 431] on span "Show More" at bounding box center [501, 437] width 62 height 12
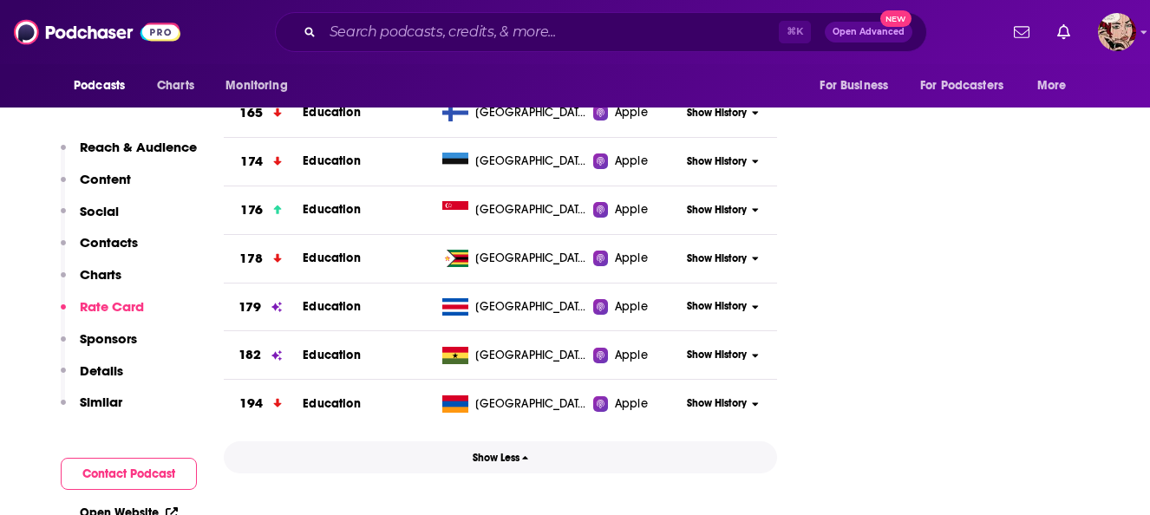
scroll to position [4142, 0]
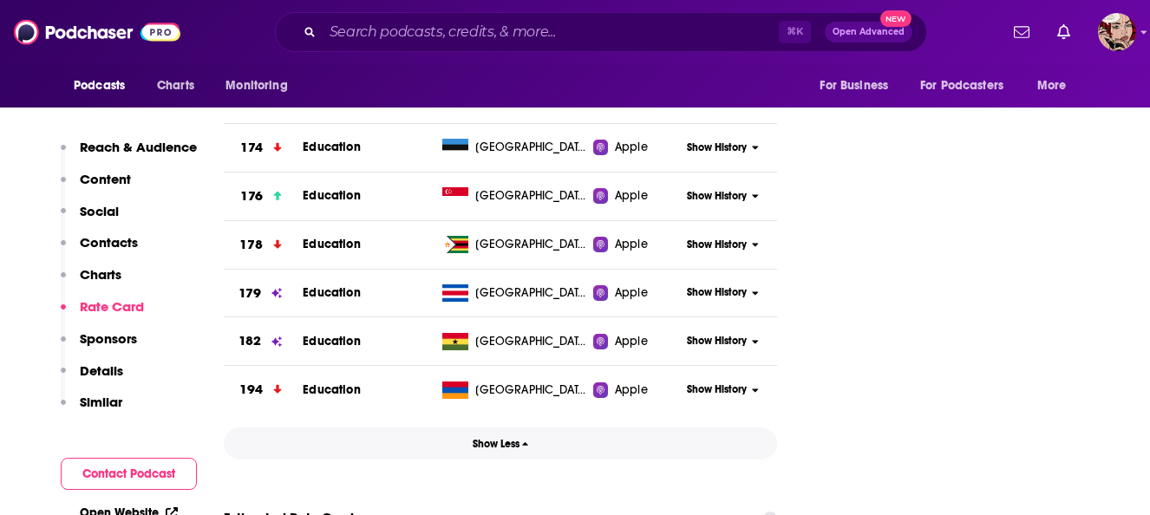
click at [507, 438] on span "Show Less" at bounding box center [501, 444] width 56 height 12
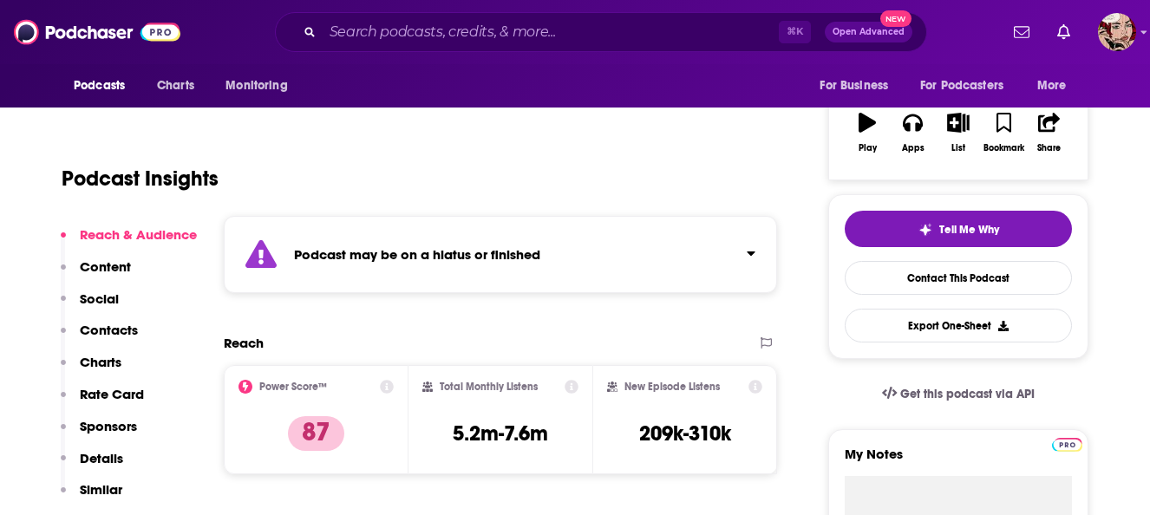
scroll to position [277, 0]
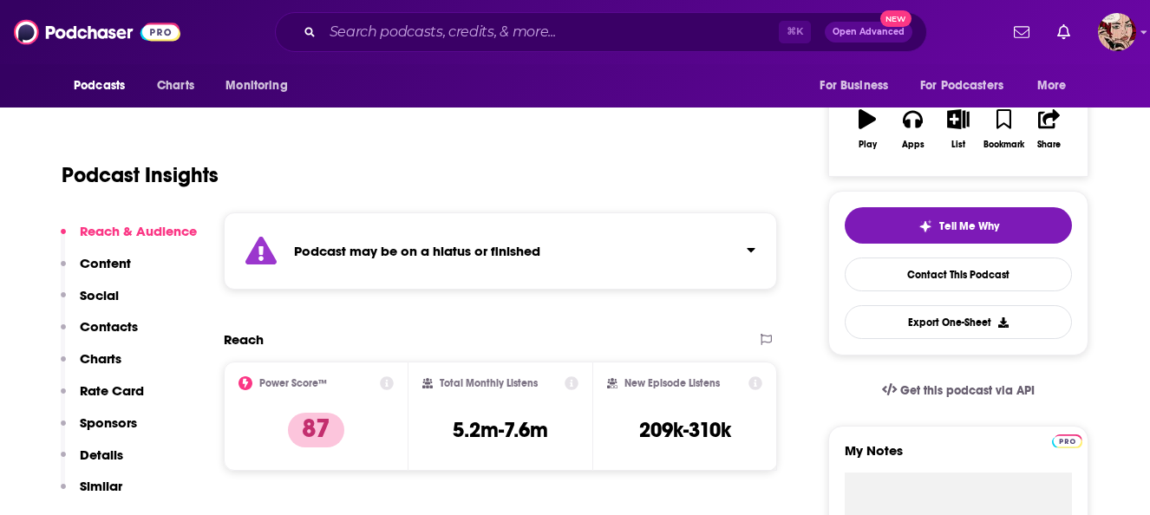
click at [481, 428] on h3 "5.2m-7.6m" at bounding box center [500, 430] width 95 height 26
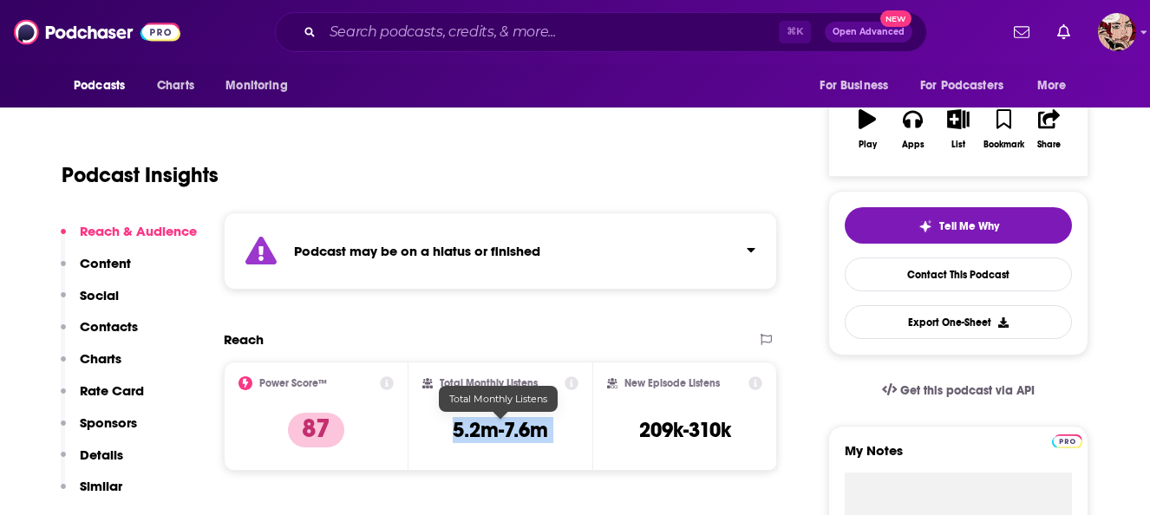
click at [481, 428] on h3 "5.2m-7.6m" at bounding box center [500, 430] width 95 height 26
copy div "5.2m-7.6m"
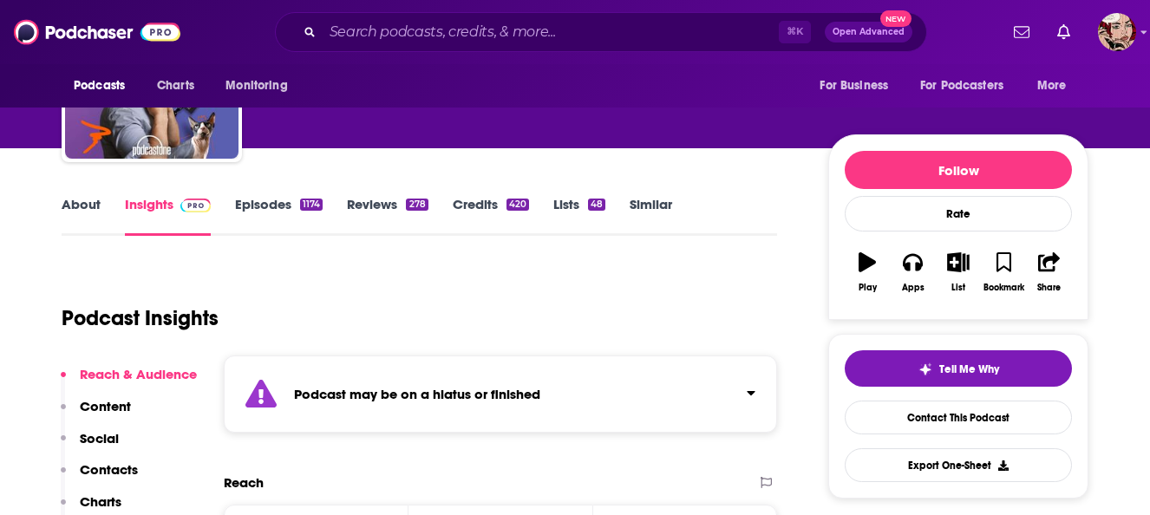
scroll to position [0, 0]
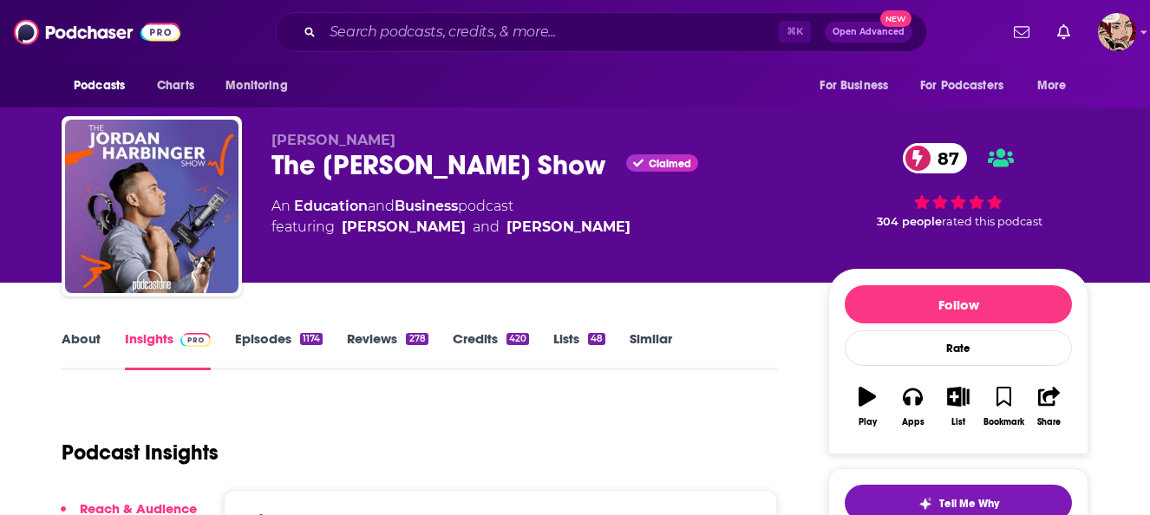
click at [493, 168] on div "The Jordan Harbinger Show Claimed 87" at bounding box center [535, 165] width 529 height 34
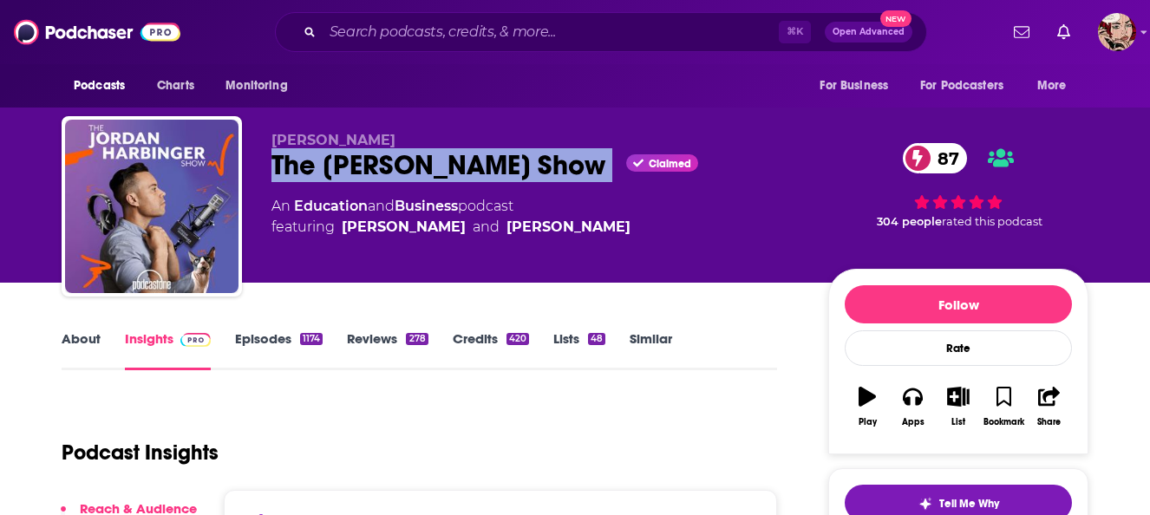
click at [493, 168] on div "The Jordan Harbinger Show Claimed 87" at bounding box center [535, 165] width 529 height 34
copy div "The Jordan Harbinger Show"
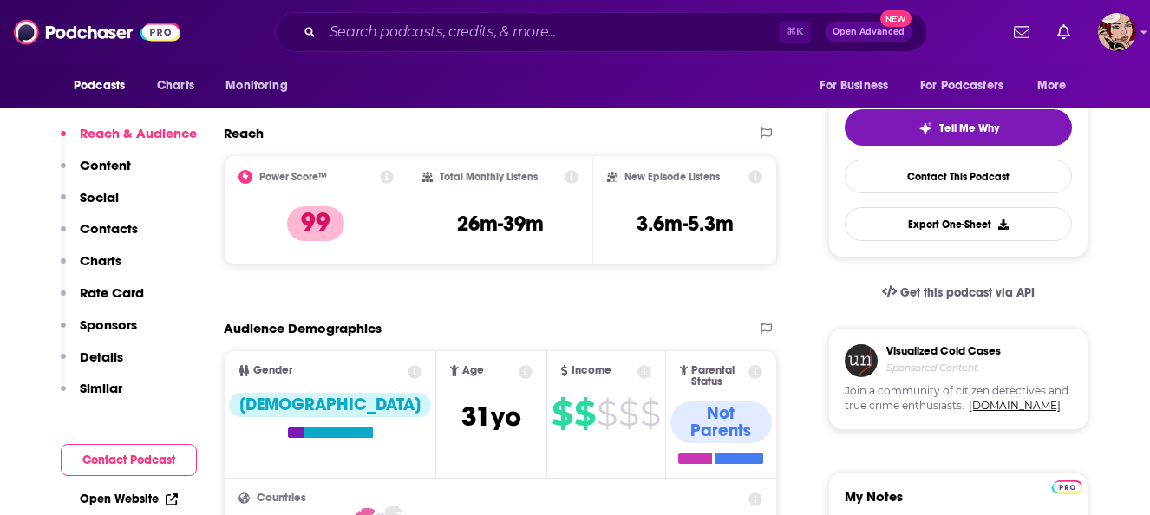
scroll to position [264, 0]
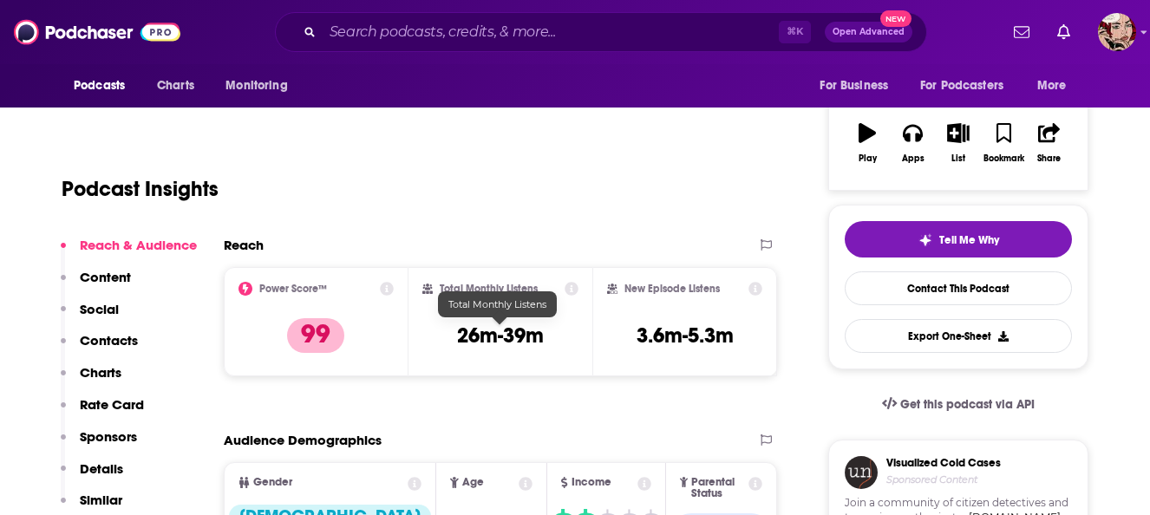
click at [473, 336] on h3 "26m-39m" at bounding box center [500, 336] width 87 height 26
copy div "26m-39m"
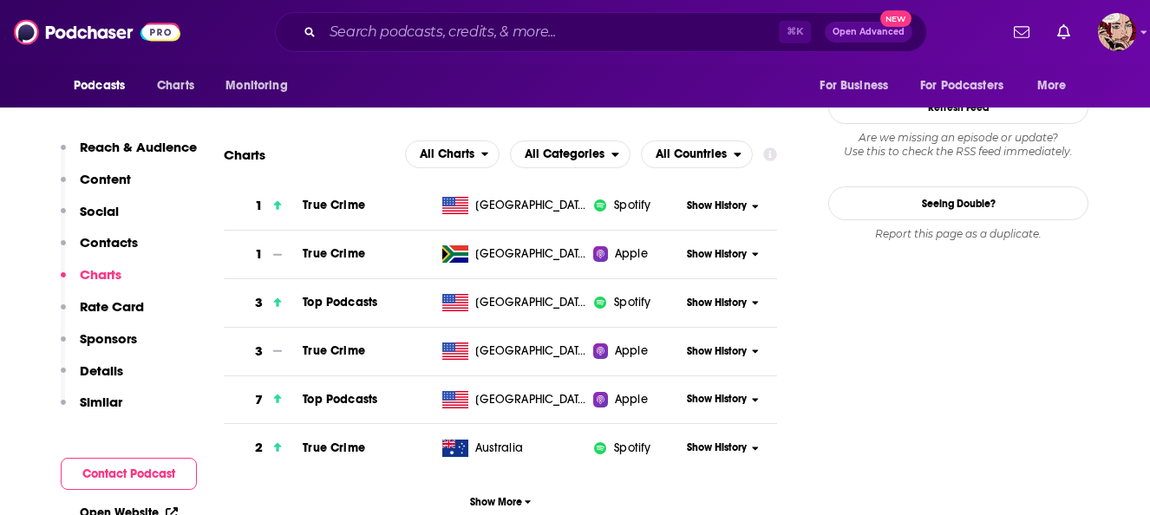
scroll to position [2296, 0]
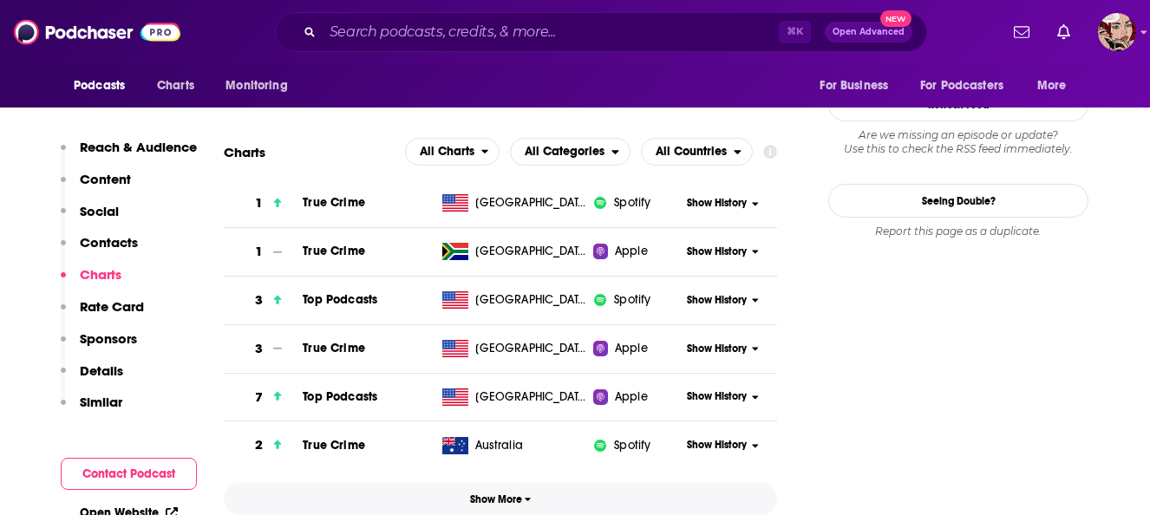
click at [499, 493] on span "Show More" at bounding box center [501, 499] width 62 height 12
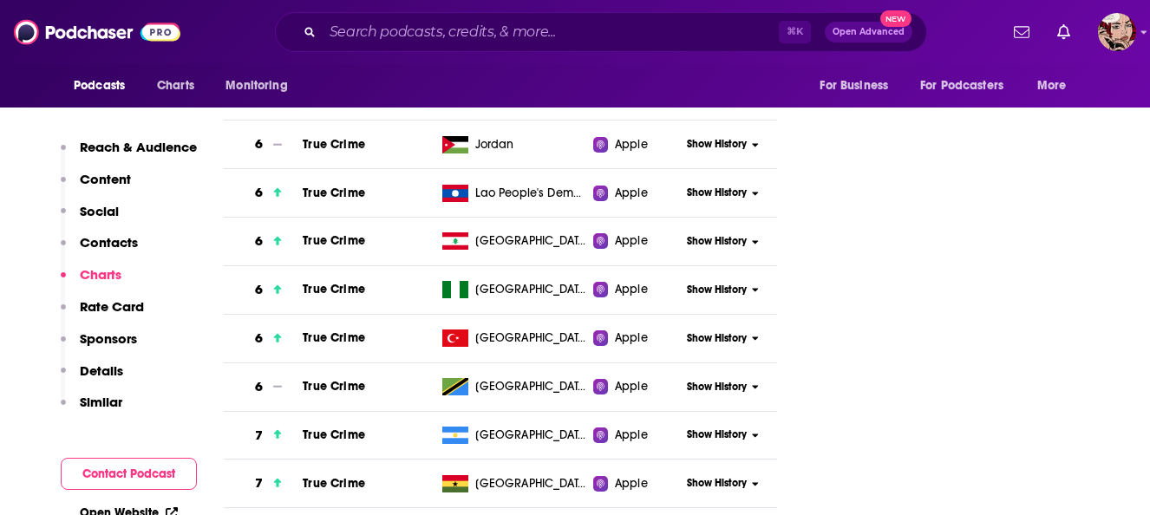
scroll to position [4979, 0]
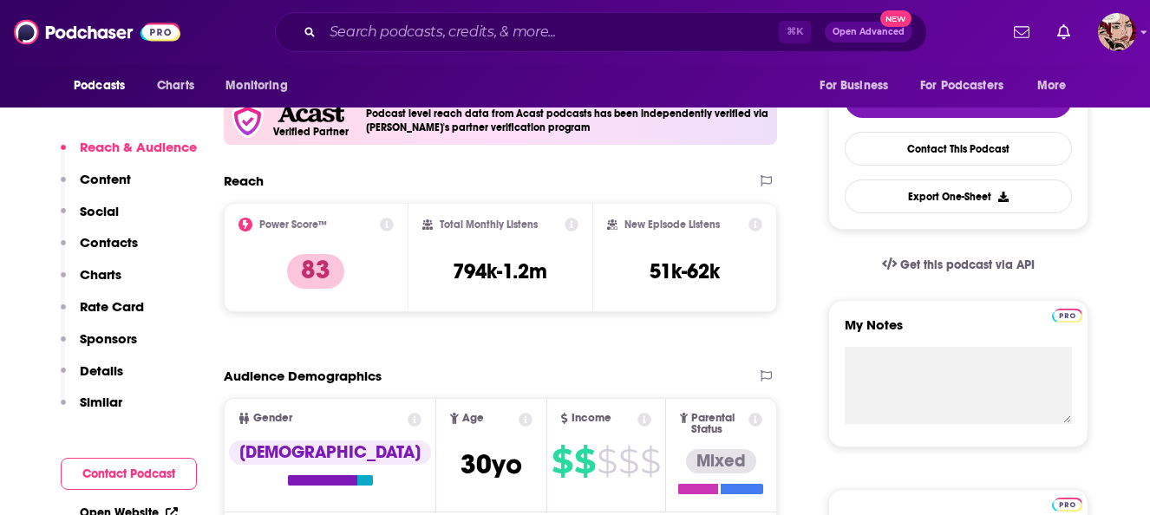
scroll to position [404, 0]
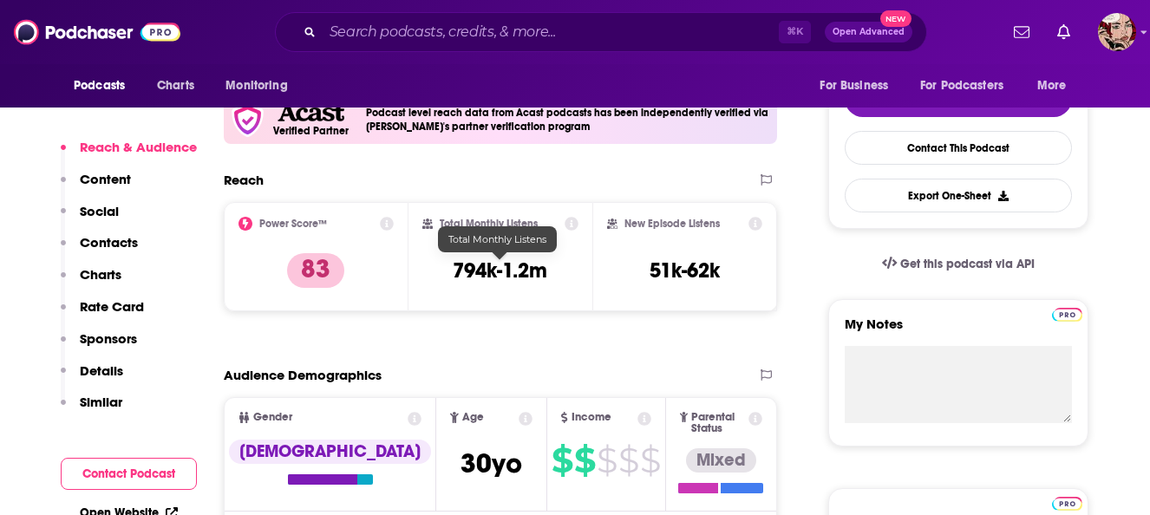
click at [479, 266] on h3 "794k-1.2m" at bounding box center [500, 271] width 95 height 26
copy div "794k-1.2m"
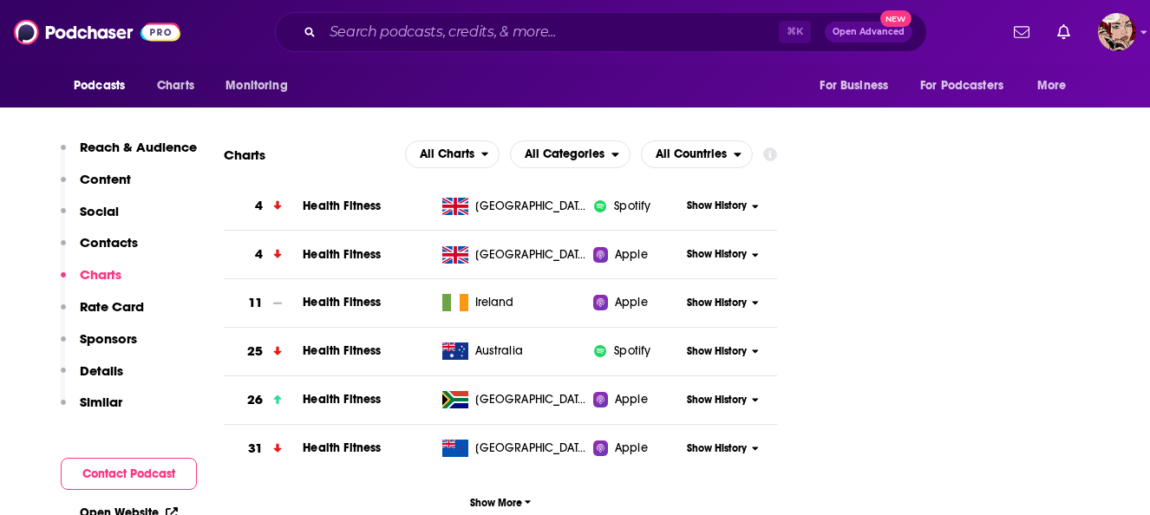
scroll to position [2230, 0]
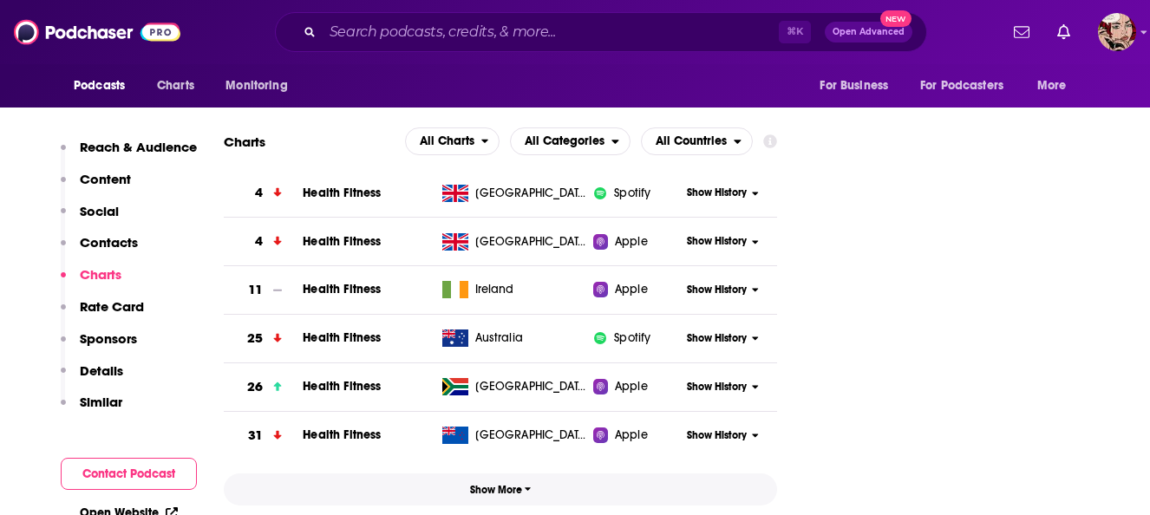
click at [514, 484] on span "Show More" at bounding box center [501, 490] width 62 height 12
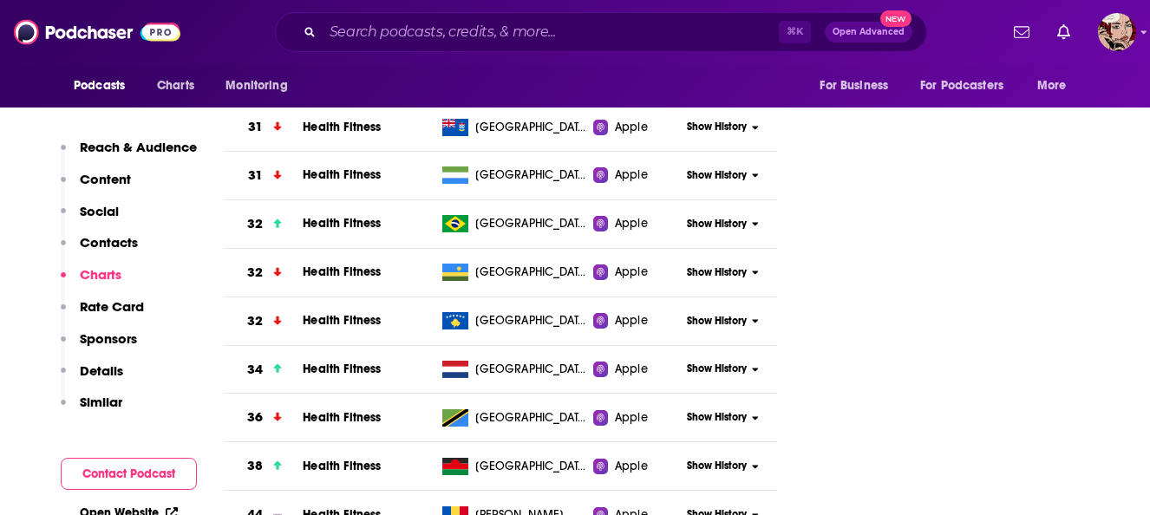
scroll to position [3511, 0]
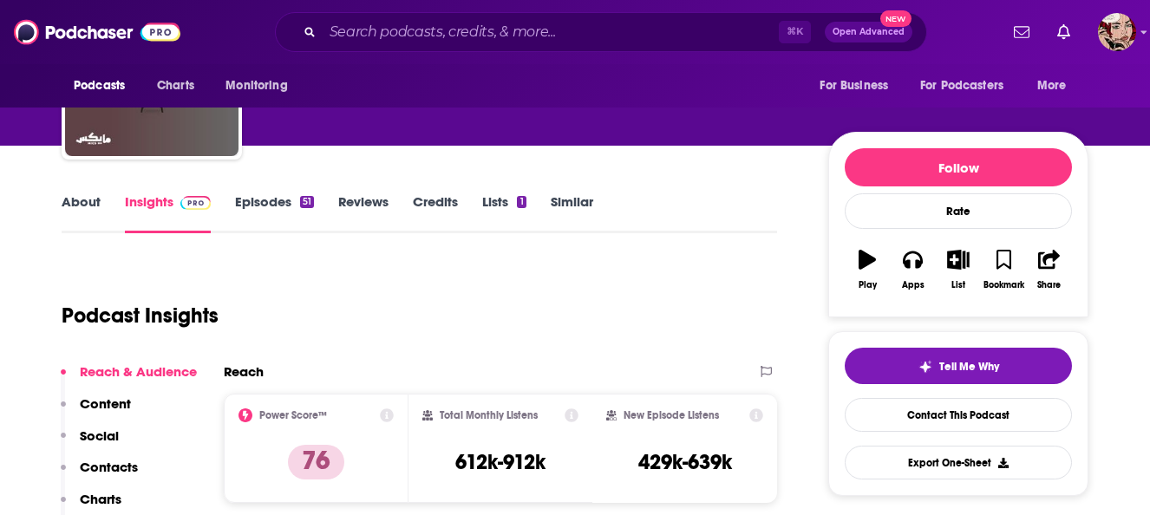
scroll to position [139, 0]
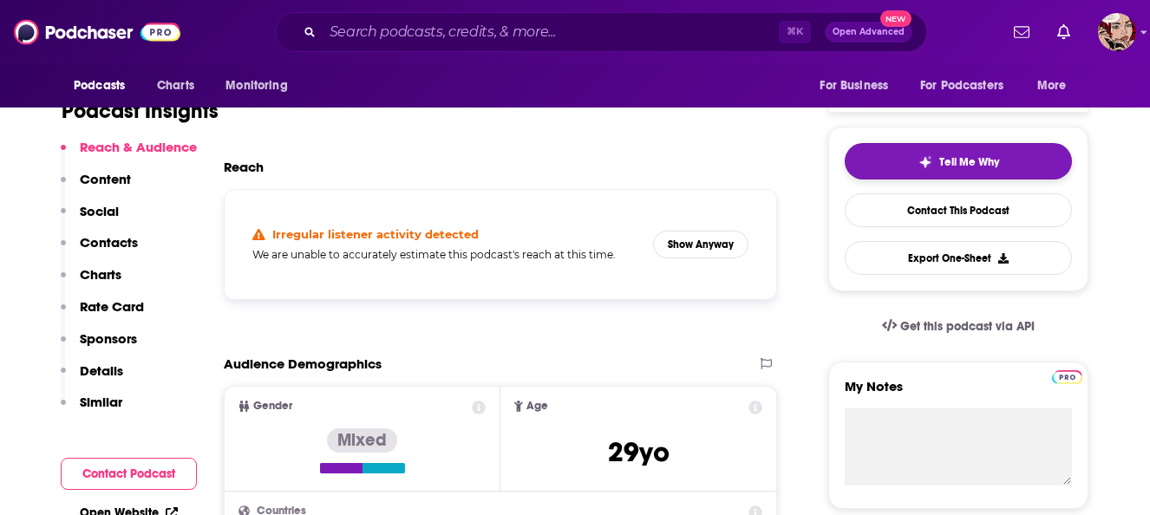
scroll to position [337, 0]
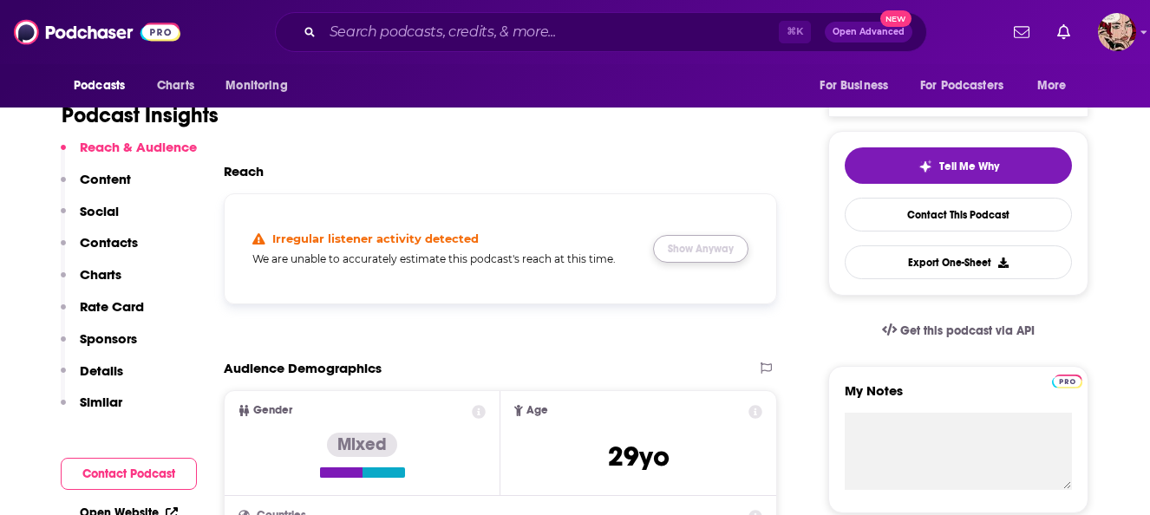
click at [714, 247] on button "Show Anyway" at bounding box center [700, 249] width 95 height 28
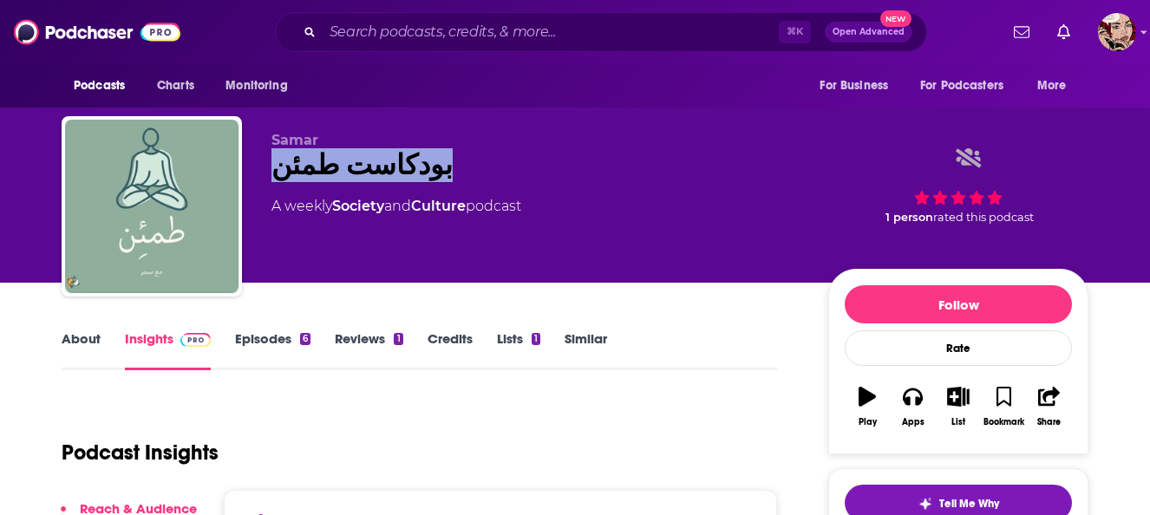
drag, startPoint x: 421, startPoint y: 176, endPoint x: 277, endPoint y: 162, distance: 143.7
click at [277, 162] on div "بودكاست طمئن" at bounding box center [535, 165] width 529 height 34
copy h2 "بودكاست طمئن"
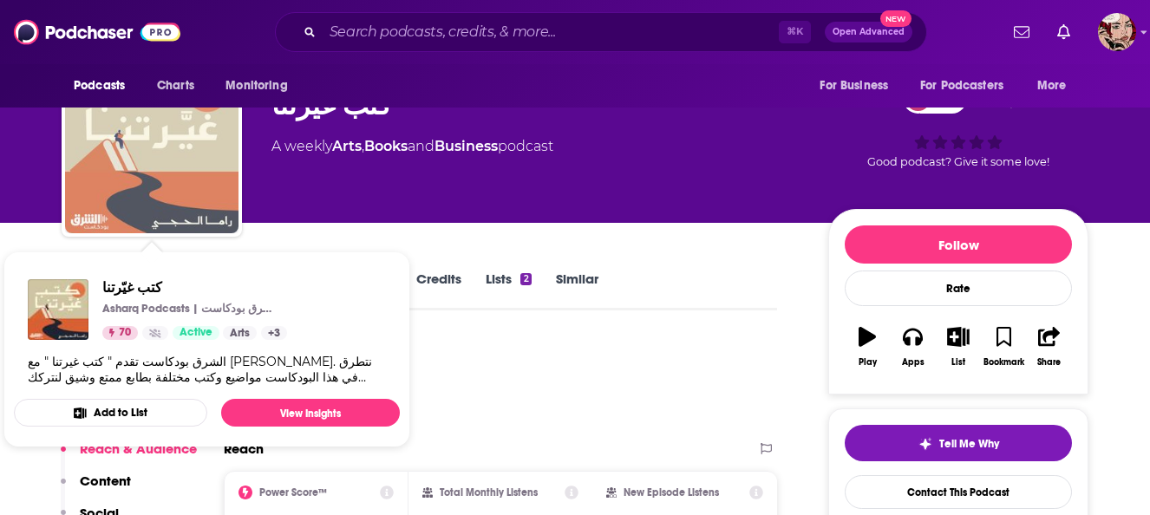
scroll to position [75, 0]
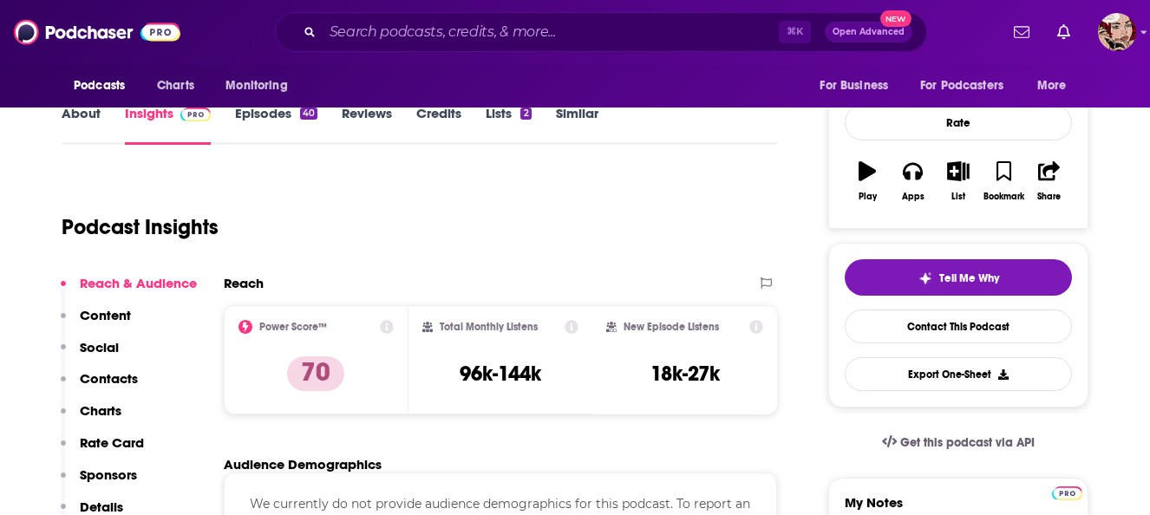
scroll to position [228, 0]
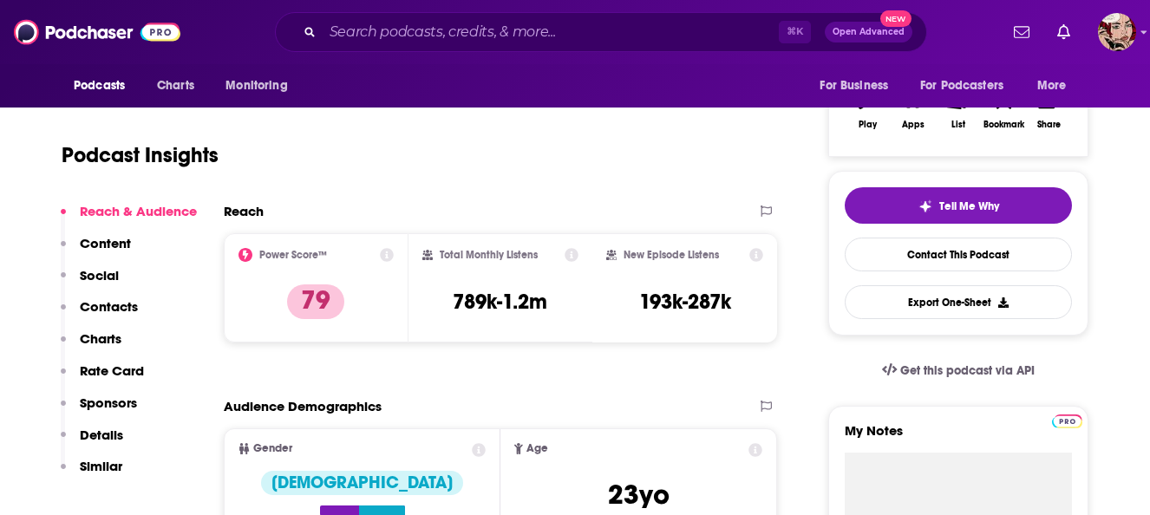
scroll to position [301, 0]
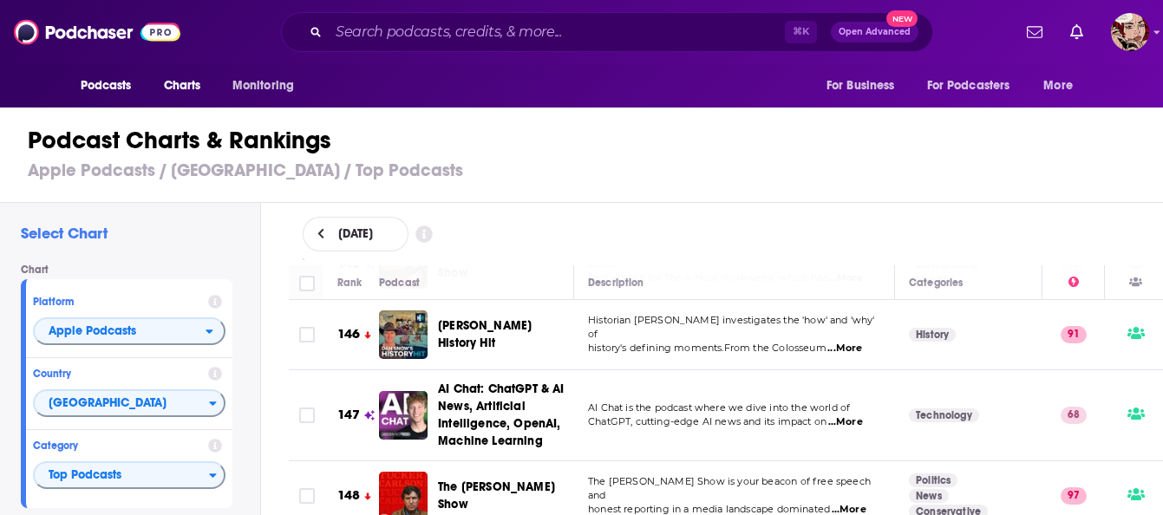
scroll to position [10683, 0]
click at [198, 408] on span "United Arab Emirates" at bounding box center [122, 403] width 174 height 29
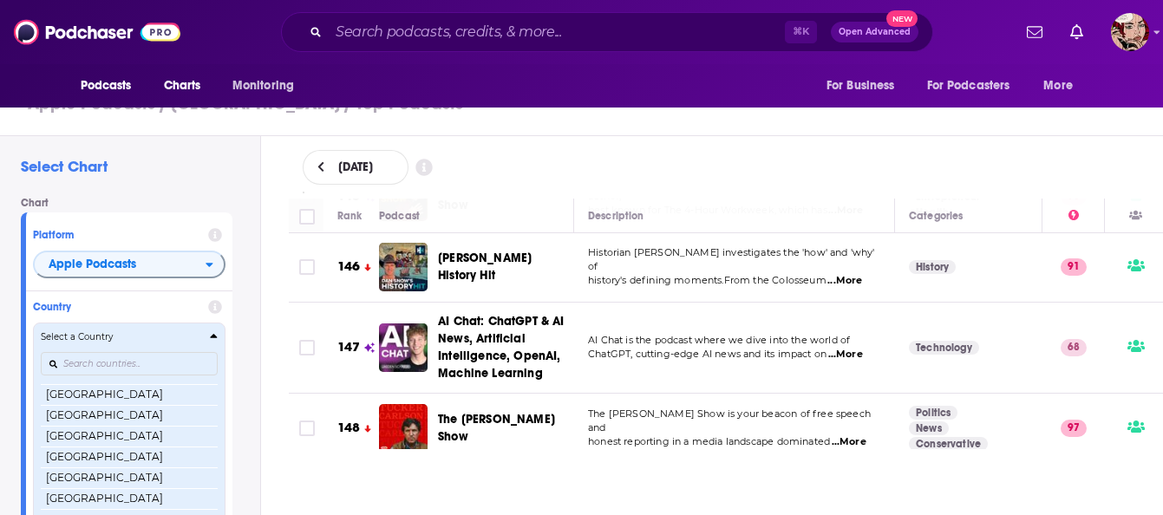
scroll to position [3303, 0]
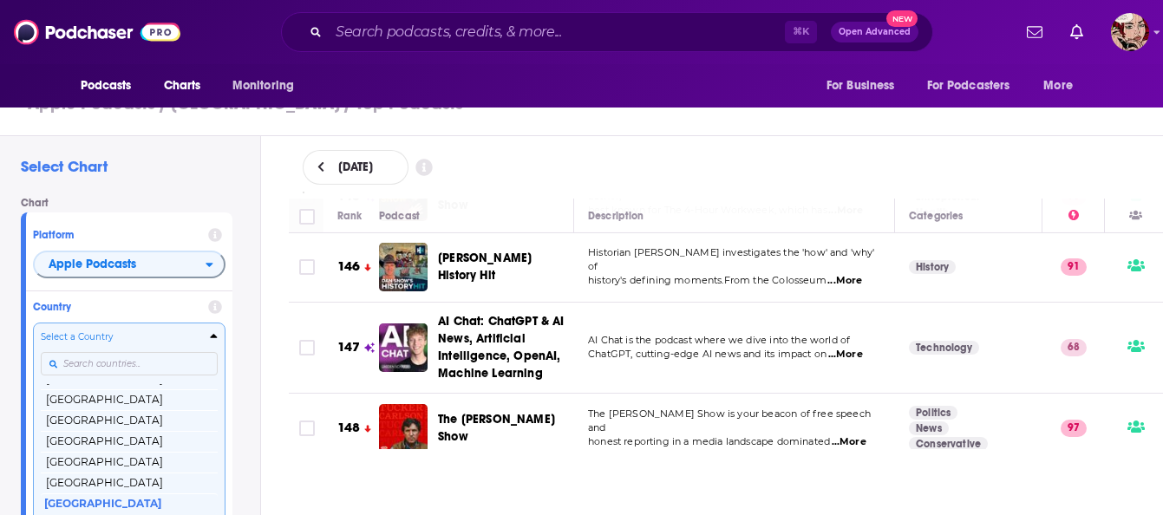
click at [186, 364] on input "Countries" at bounding box center [129, 363] width 177 height 23
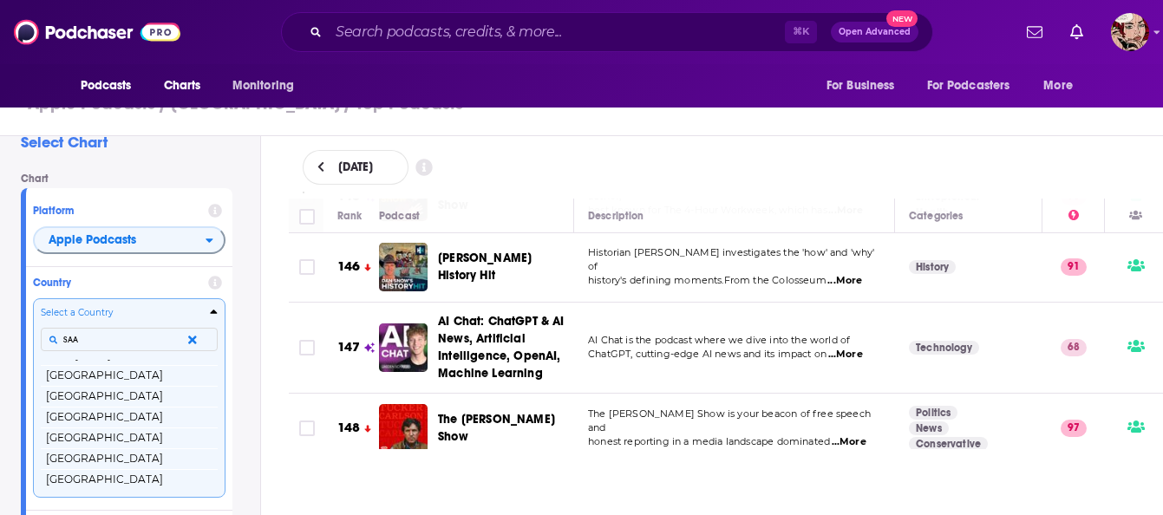
scroll to position [0, 0]
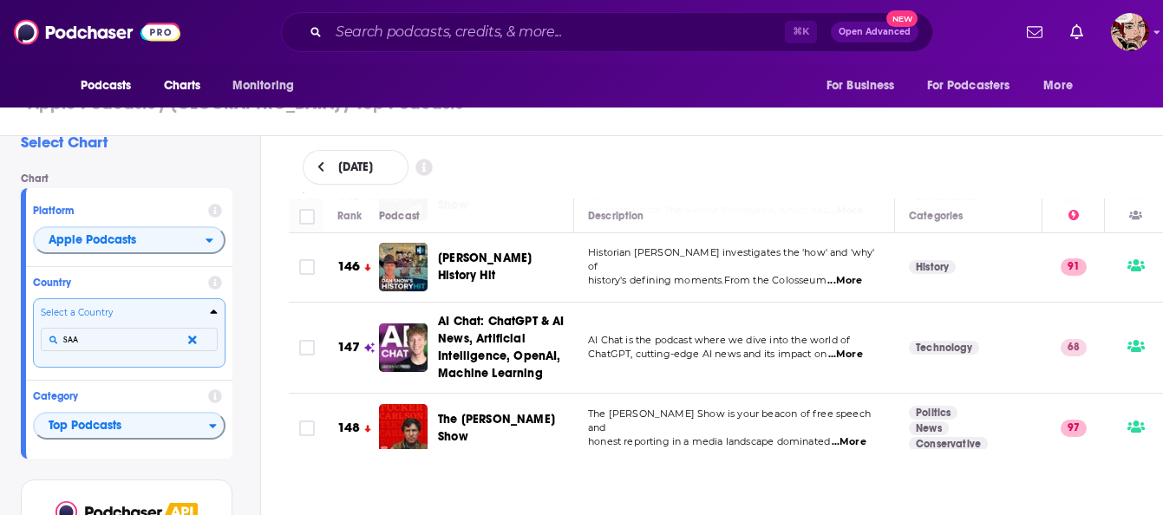
type input "SA"
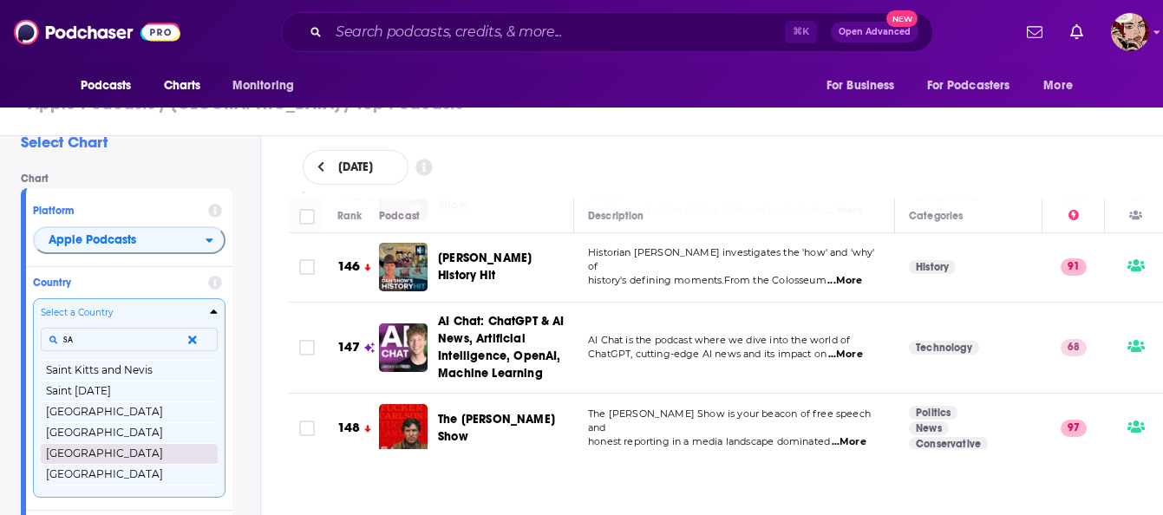
click at [102, 456] on button "[GEOGRAPHIC_DATA]" at bounding box center [129, 453] width 177 height 21
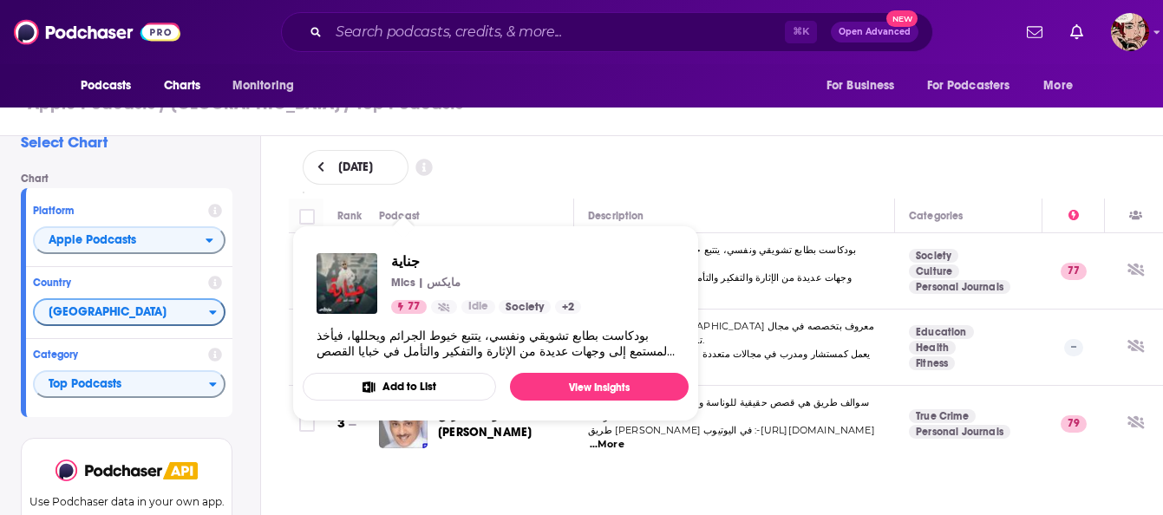
click at [531, 164] on div "September 9, 2025" at bounding box center [726, 167] width 847 height 35
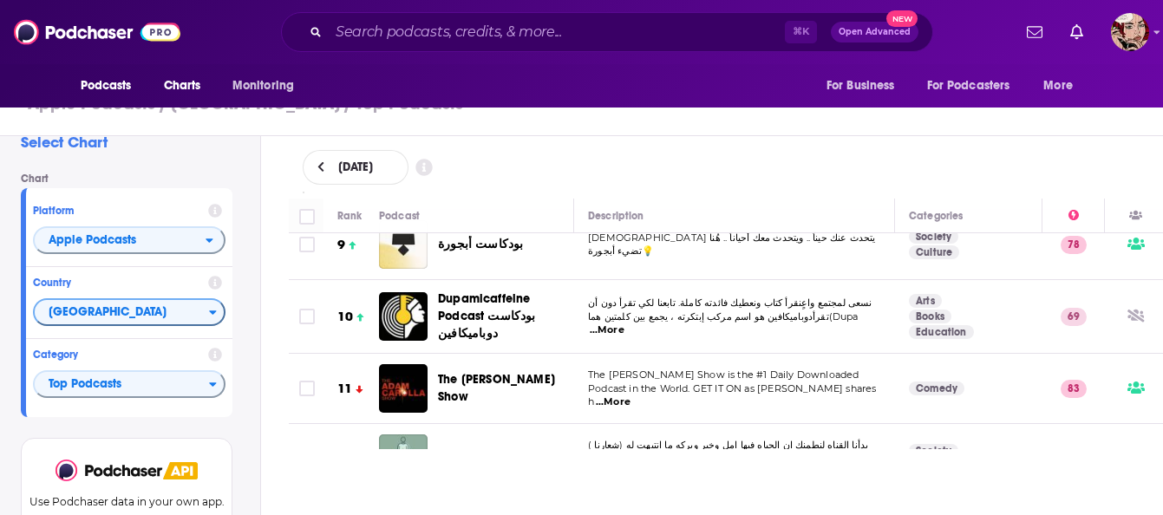
scroll to position [619, 0]
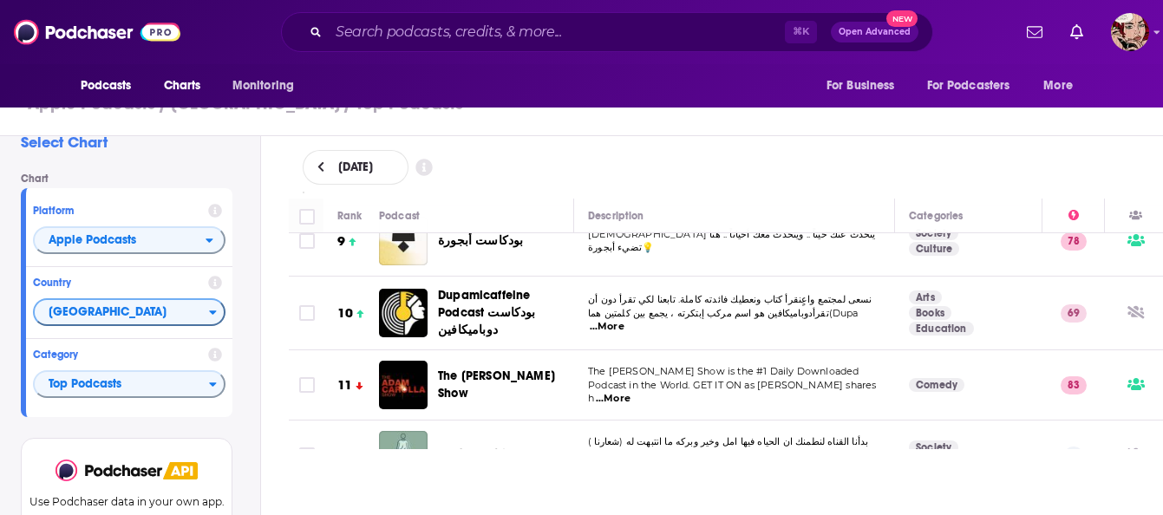
click at [630, 392] on span "...More" at bounding box center [613, 399] width 35 height 14
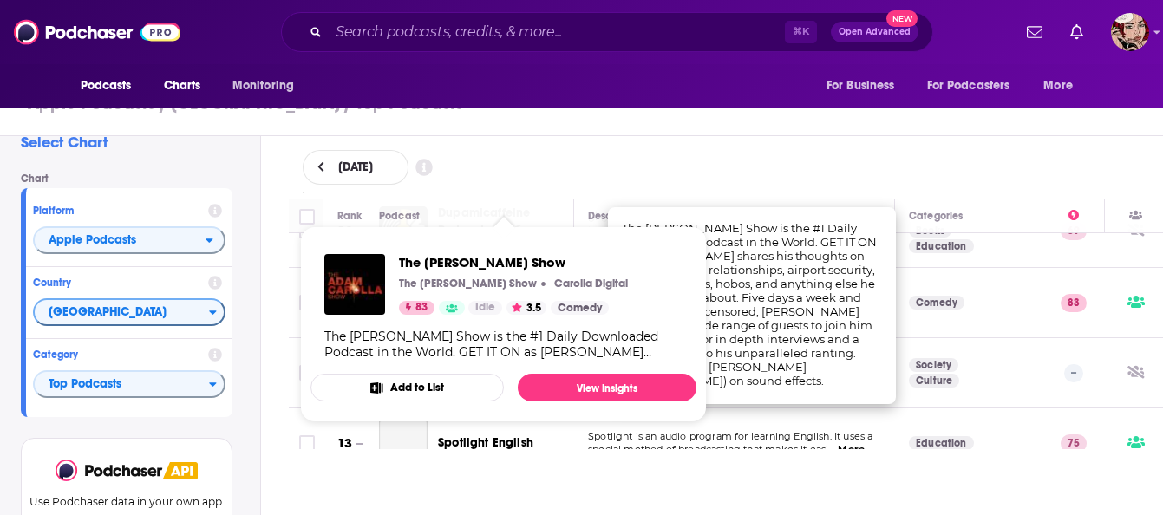
scroll to position [712, 0]
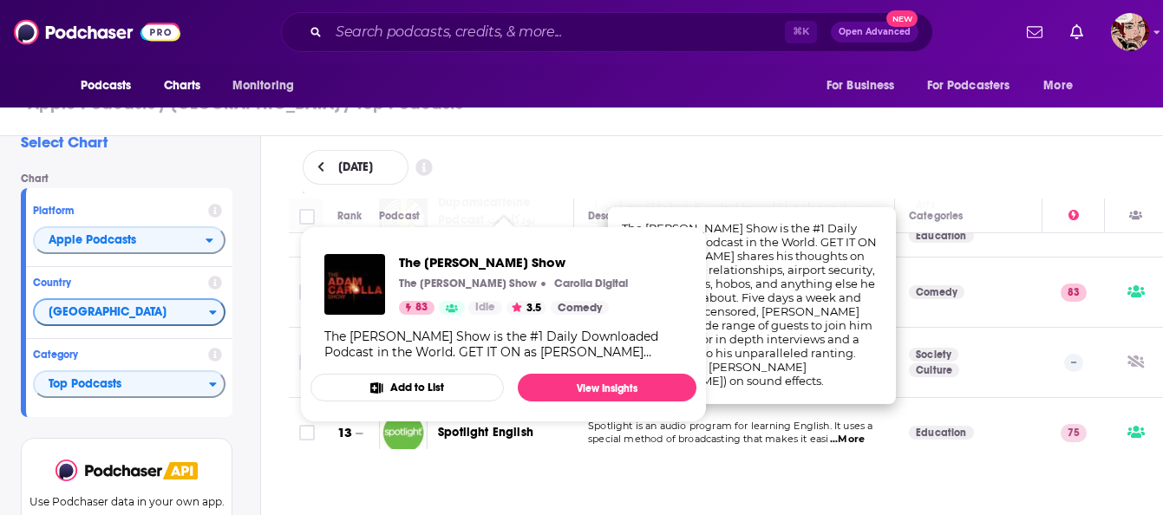
click at [654, 156] on div "September 9, 2025" at bounding box center [726, 167] width 847 height 35
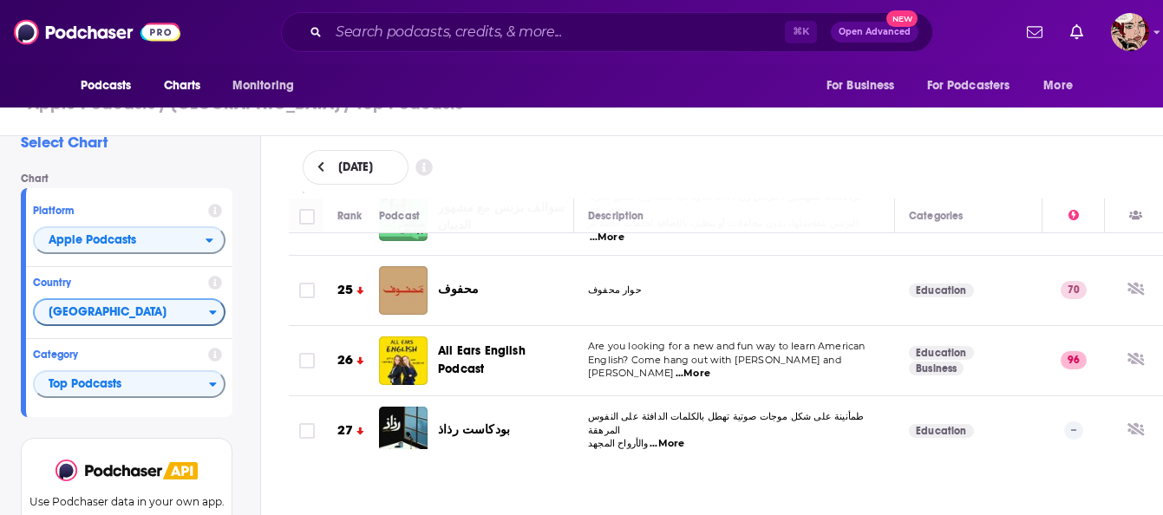
scroll to position [1731, 0]
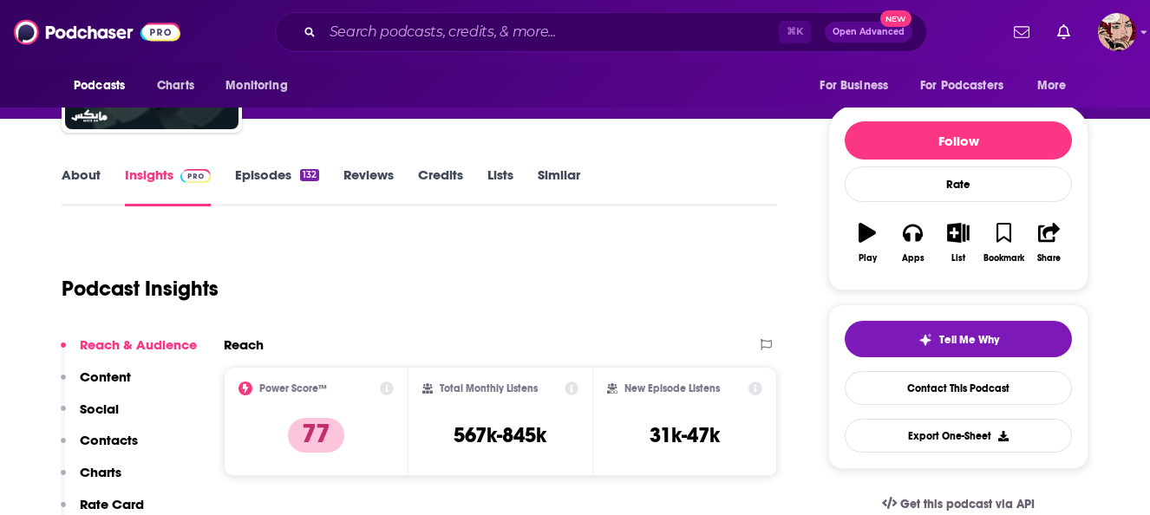
scroll to position [168, 0]
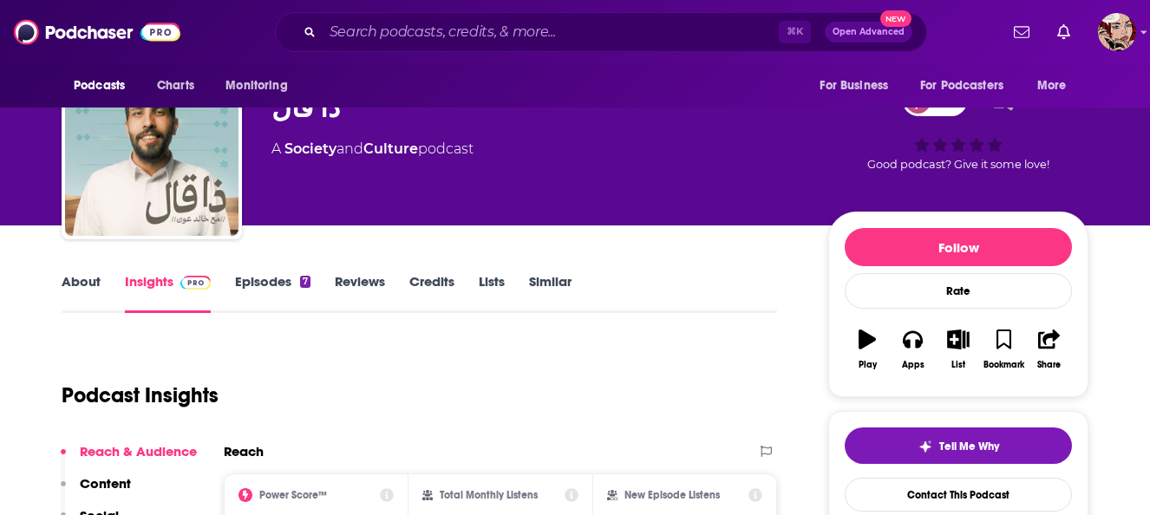
scroll to position [56, 0]
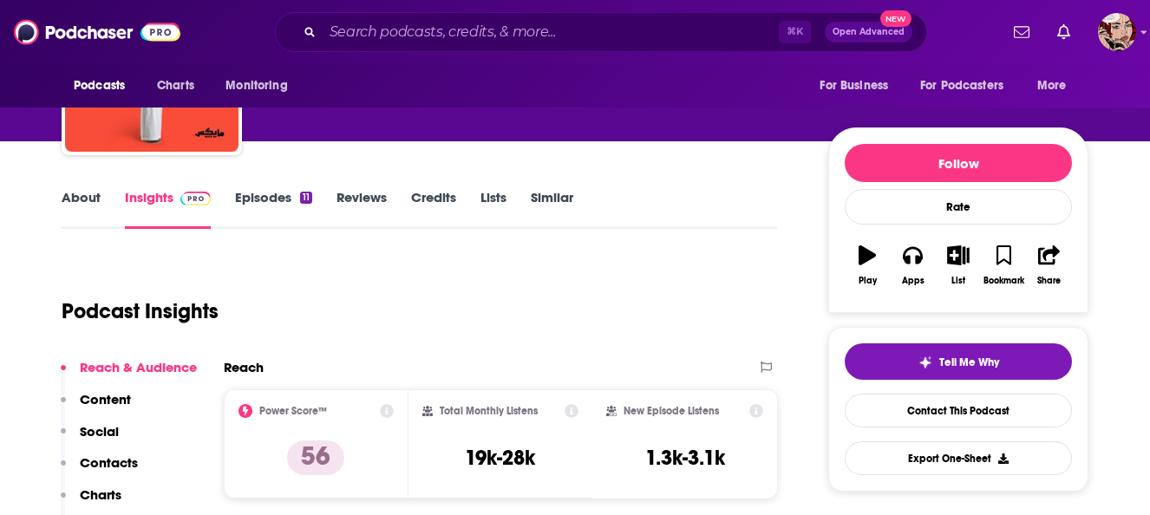
scroll to position [147, 0]
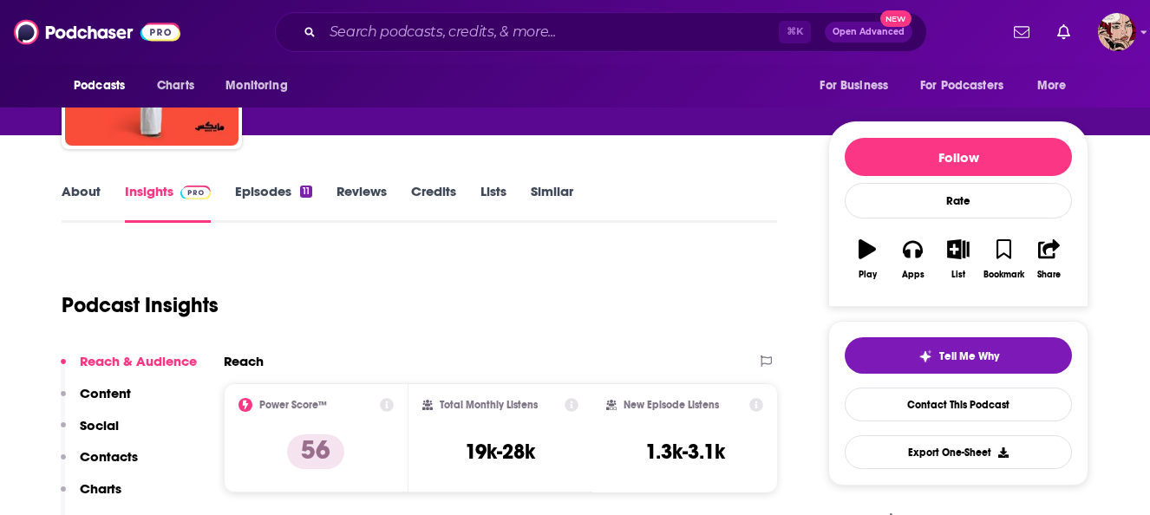
click at [76, 191] on link "About" at bounding box center [81, 203] width 39 height 40
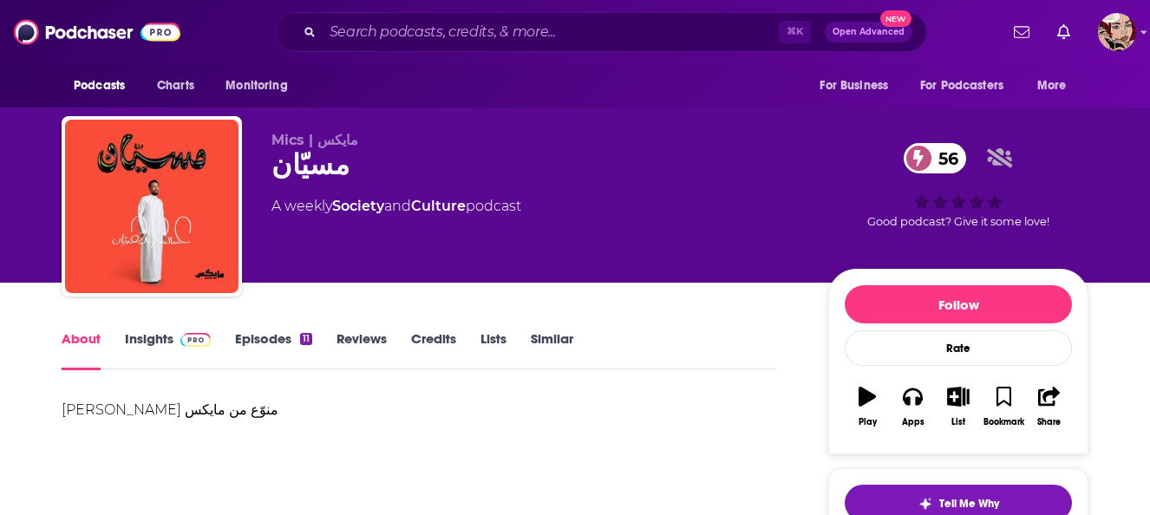
click at [156, 338] on link "Insights" at bounding box center [168, 350] width 86 height 40
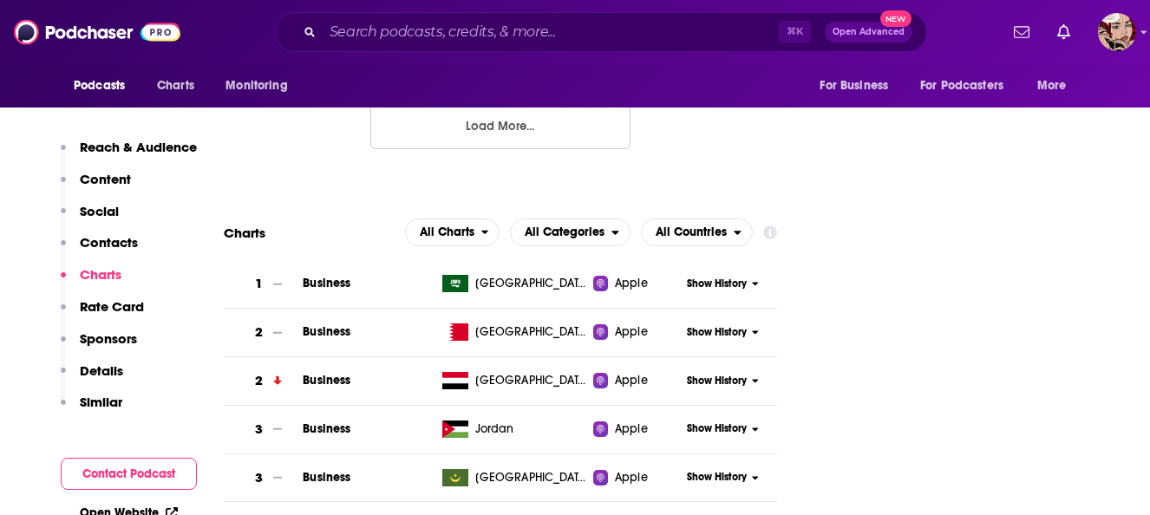
scroll to position [1961, 0]
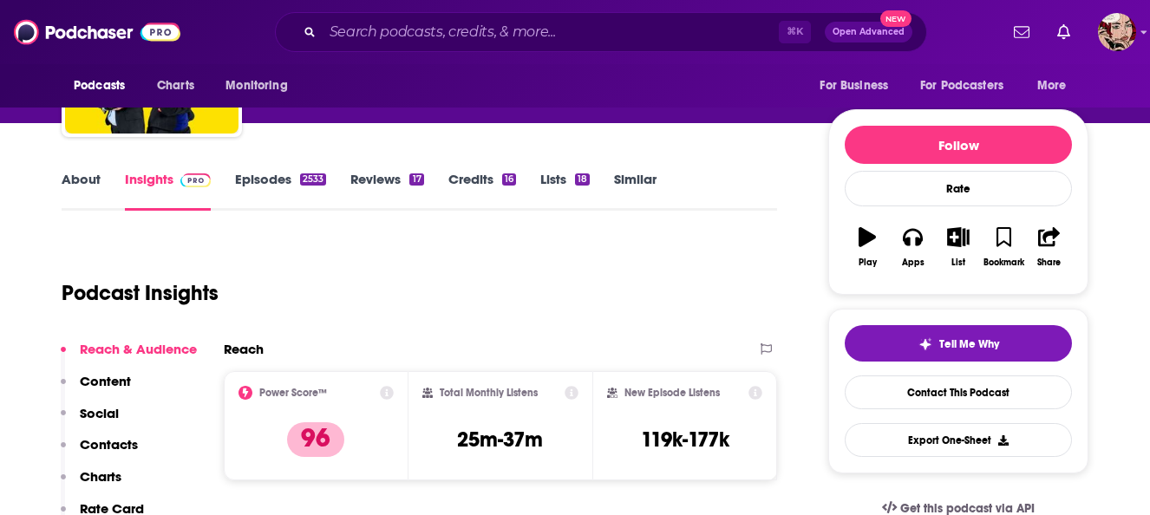
scroll to position [160, 0]
